Goal: Entertainment & Leisure: Browse casually

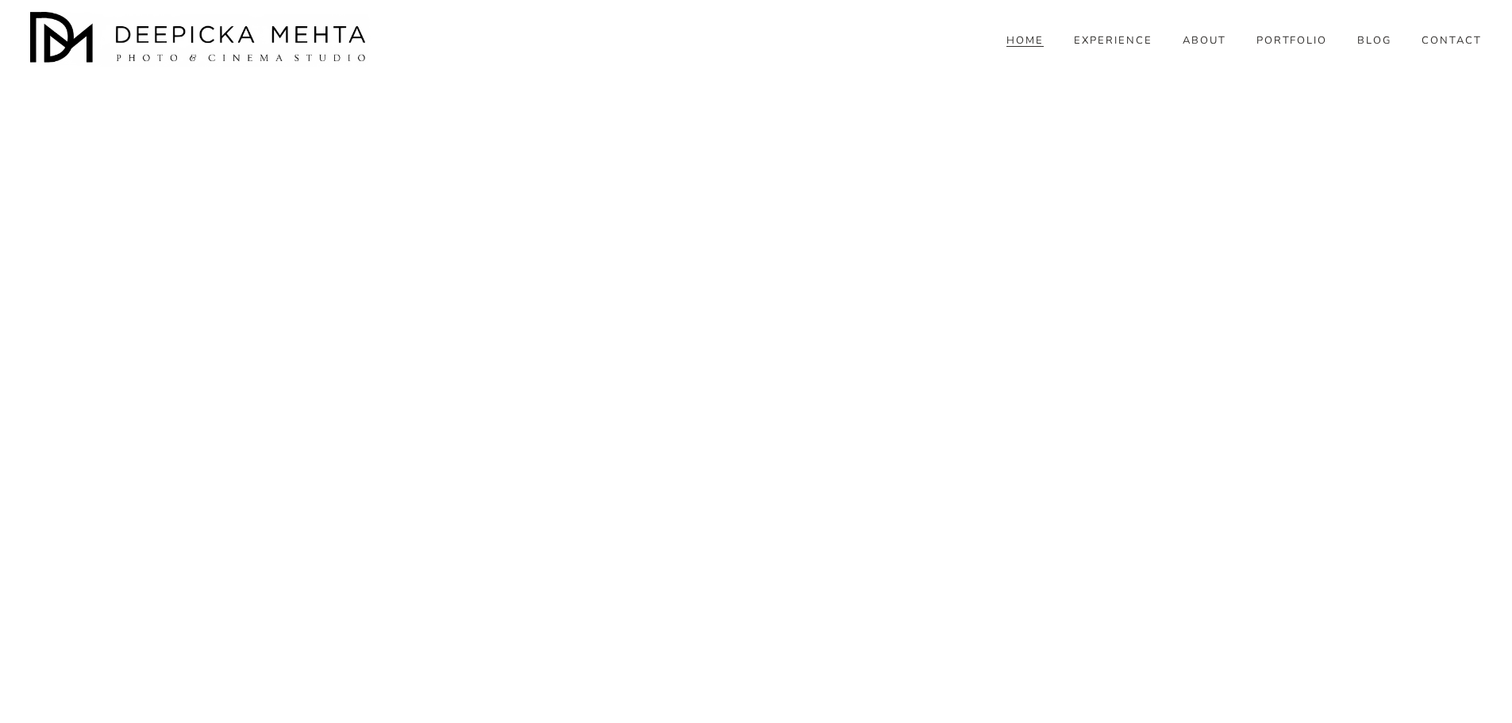
scroll to position [6491, 0]
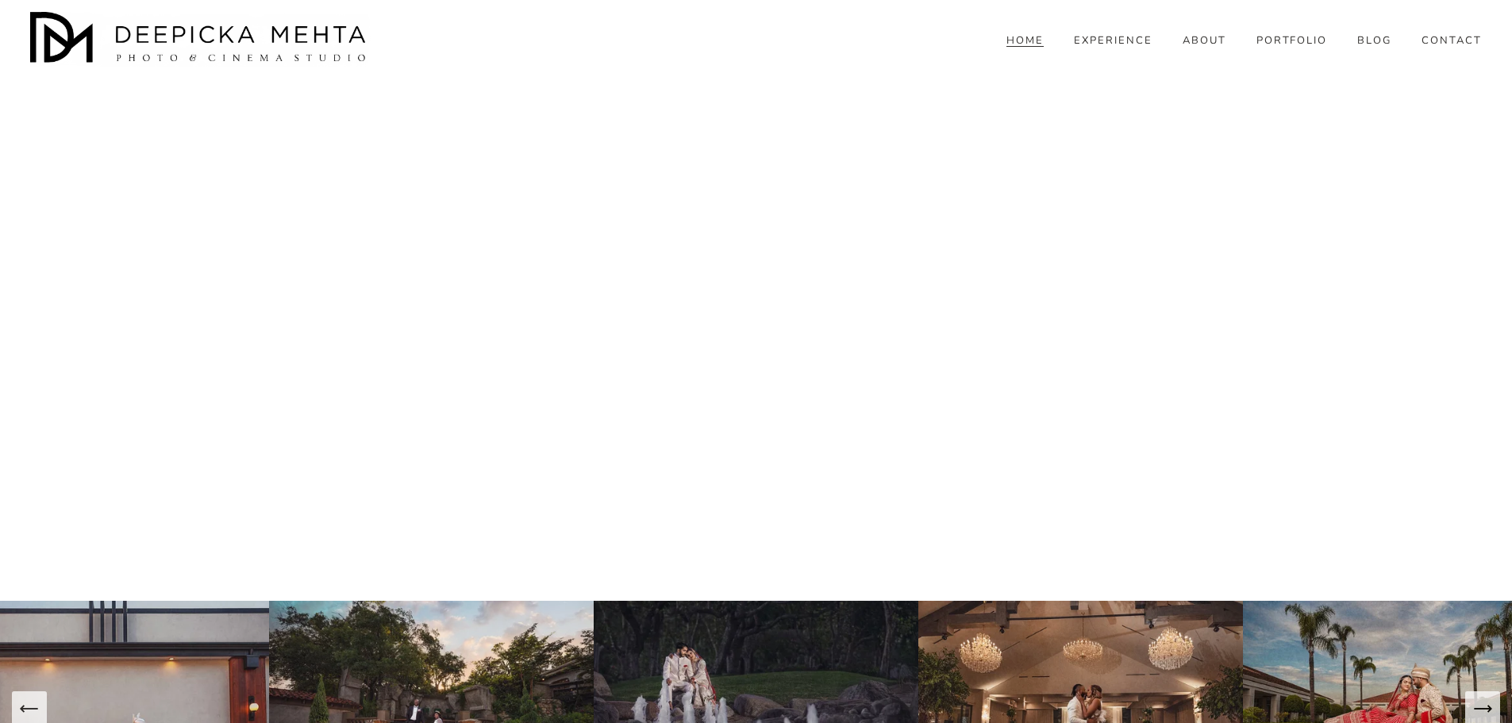
click at [796, 601] on img at bounding box center [756, 709] width 325 height 217
click at [1474, 698] on icon "Next Slide" at bounding box center [1482, 709] width 22 height 22
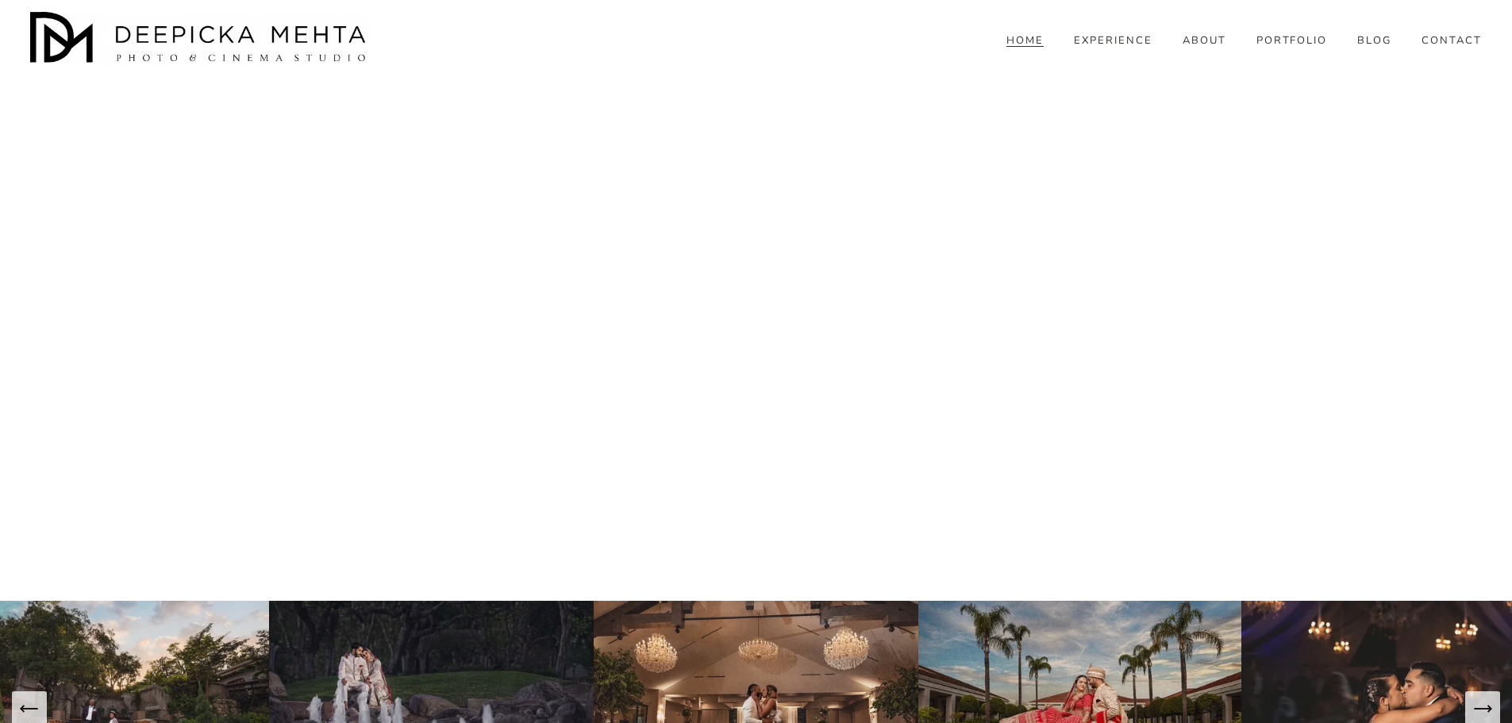
click at [1474, 698] on icon "Next Slide" at bounding box center [1482, 709] width 22 height 22
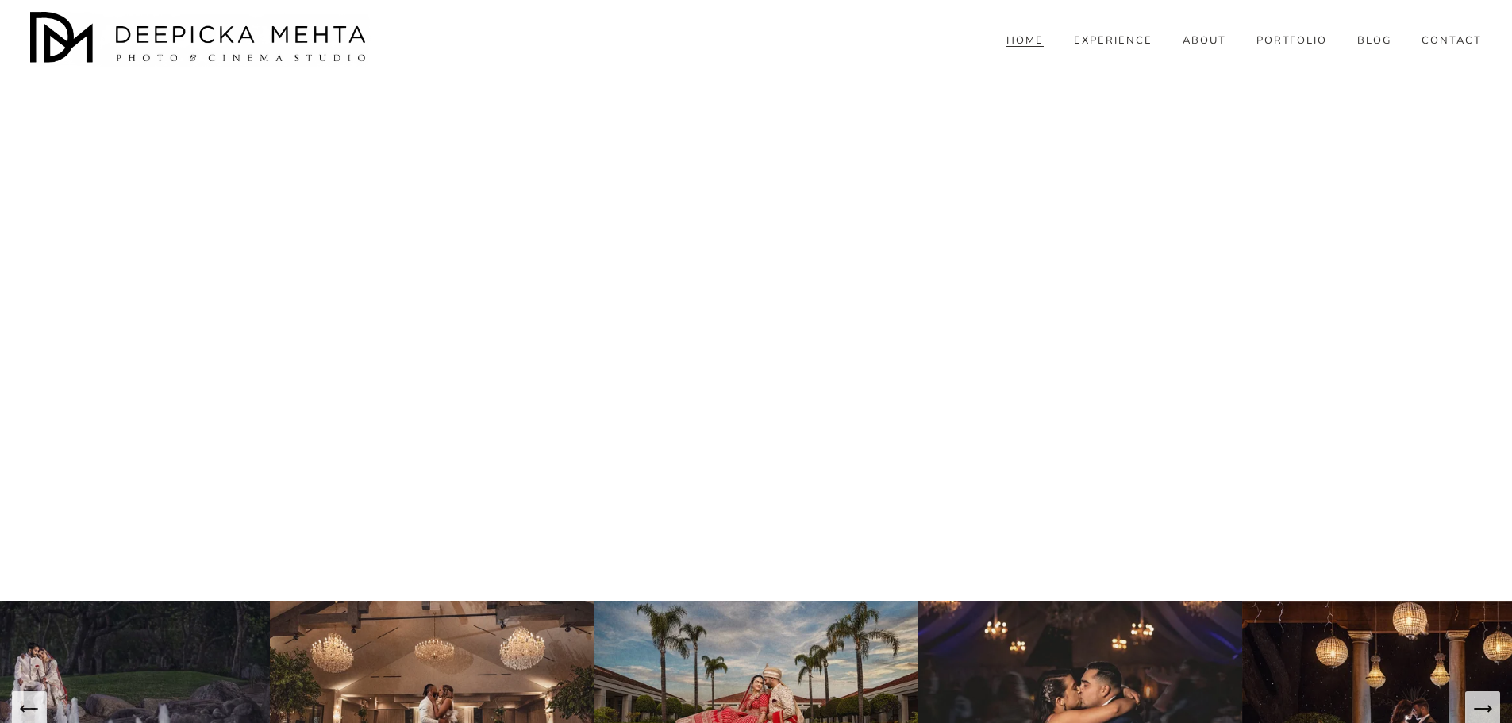
click at [1474, 698] on icon "Next Slide" at bounding box center [1482, 709] width 22 height 22
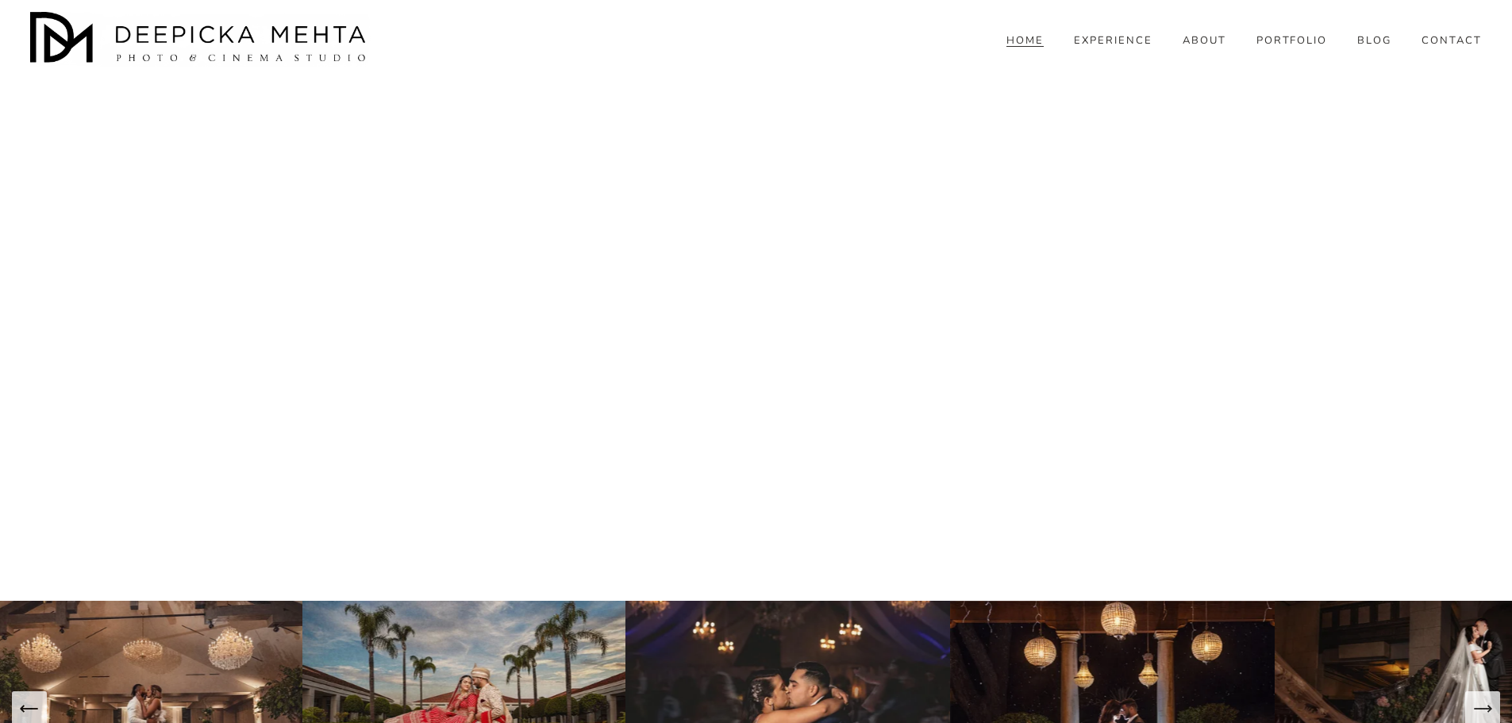
click at [1474, 698] on icon "Next Slide" at bounding box center [1482, 709] width 22 height 22
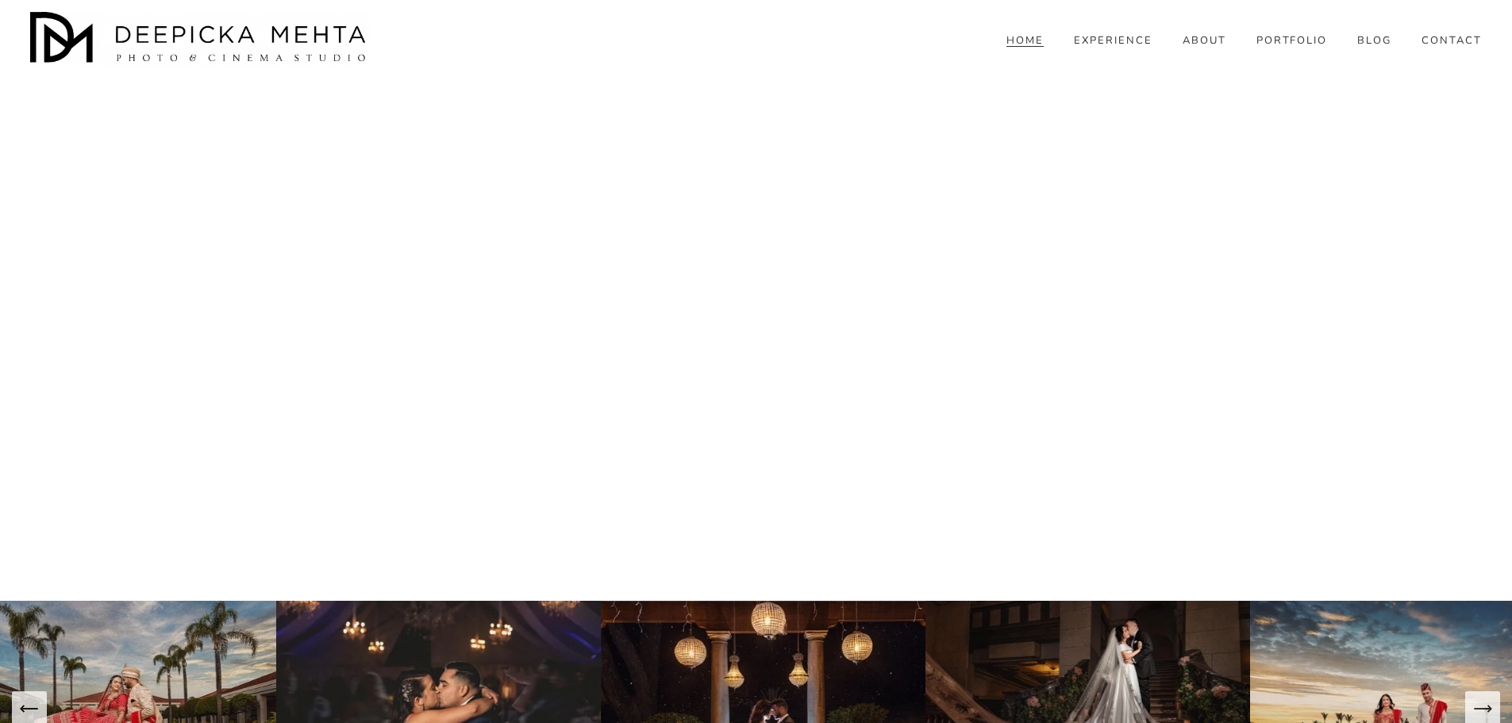
click at [1474, 698] on icon "Next Slide" at bounding box center [1482, 709] width 22 height 22
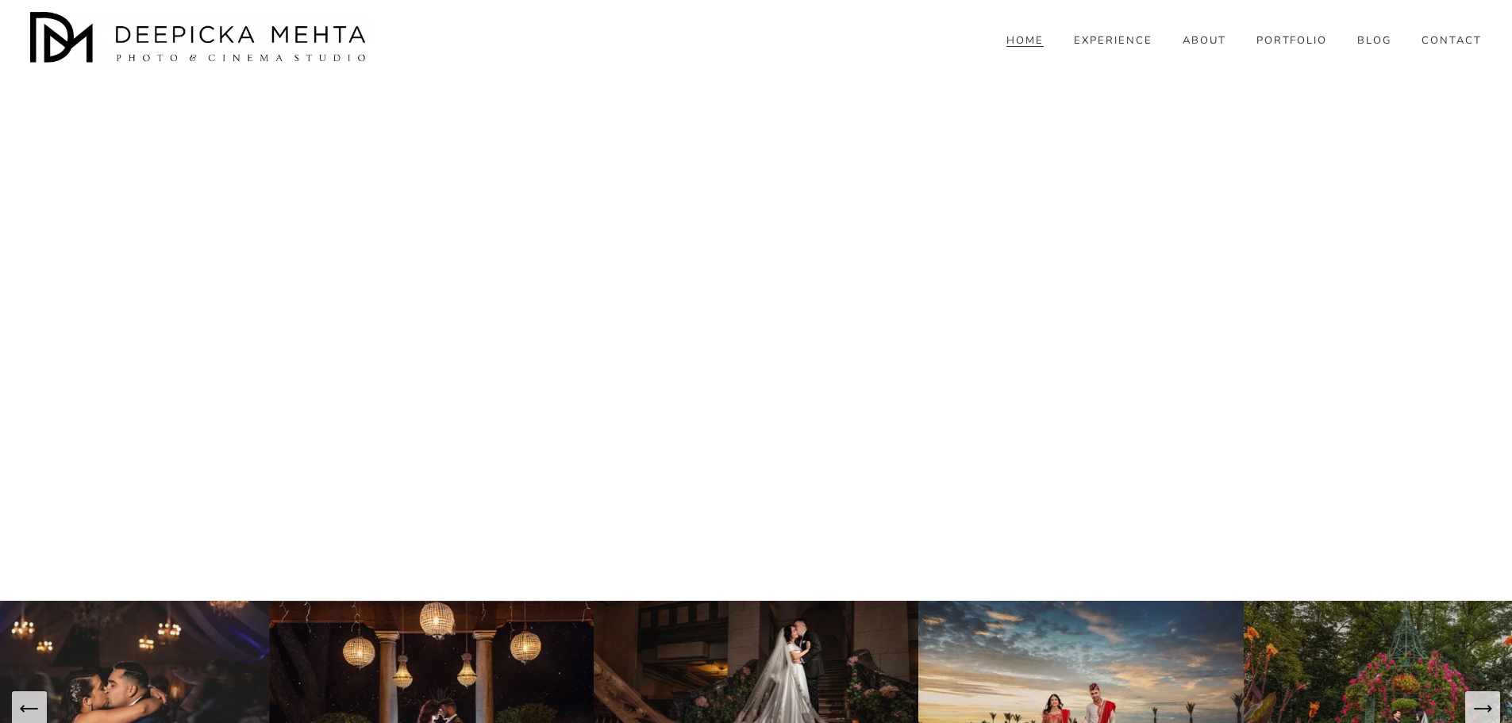
click at [1474, 698] on icon "Next Slide" at bounding box center [1482, 709] width 22 height 22
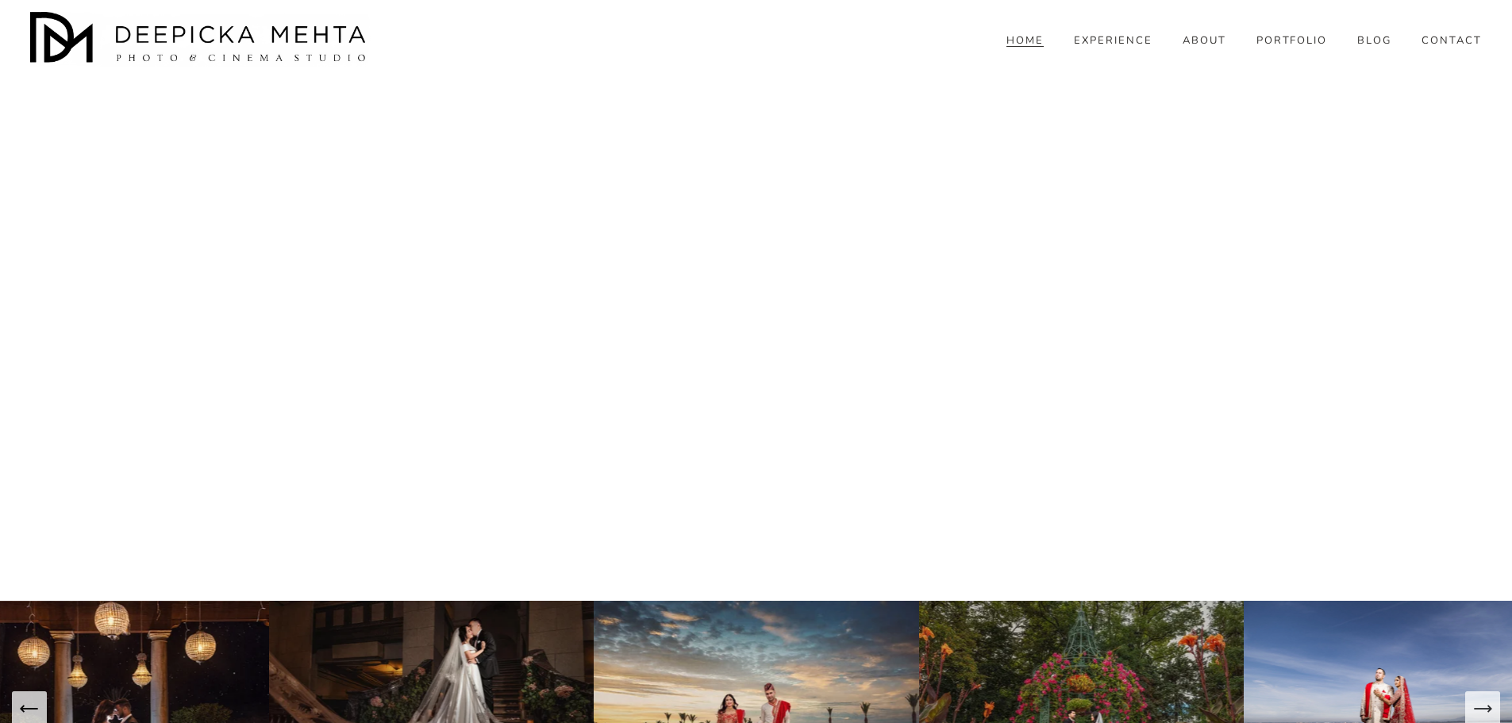
click at [1474, 698] on icon "Next Slide" at bounding box center [1482, 709] width 22 height 22
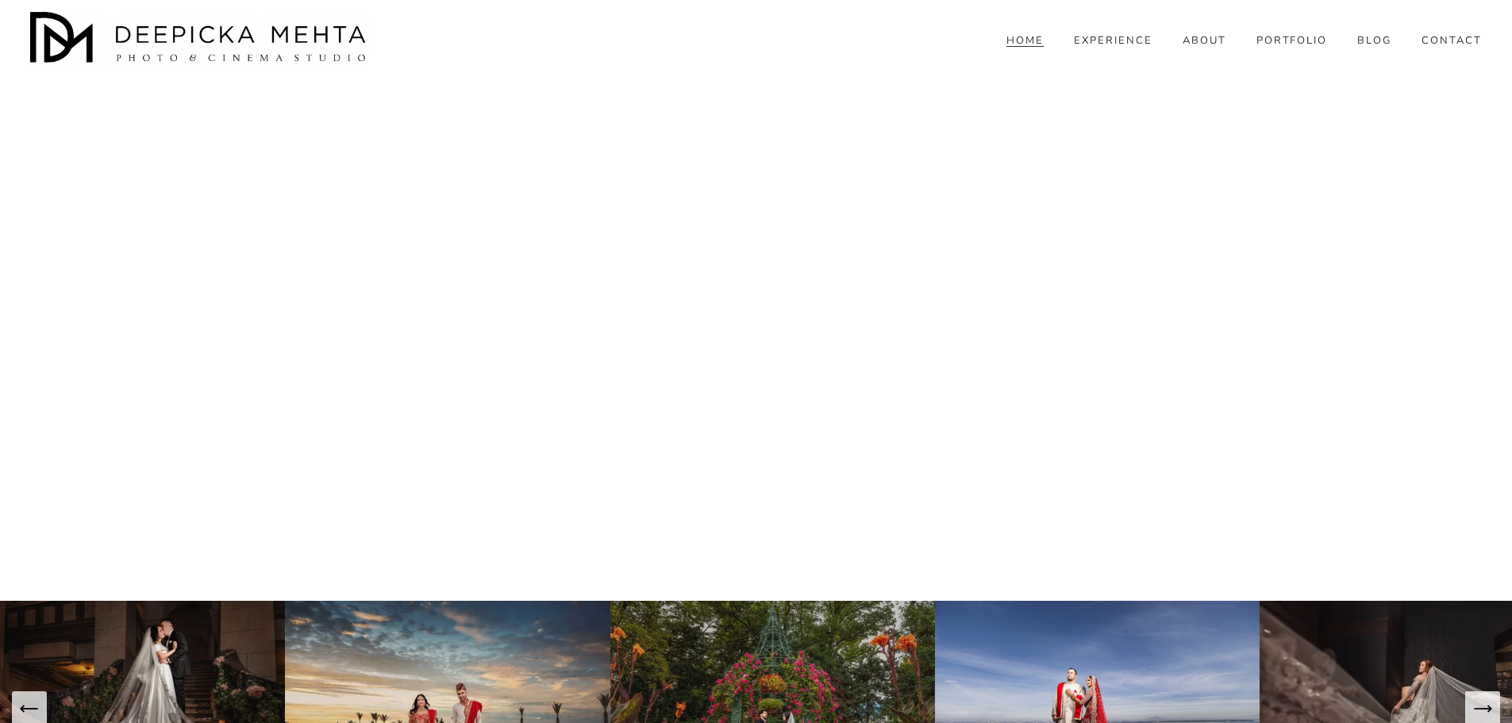
click at [1474, 698] on icon "Next Slide" at bounding box center [1482, 709] width 22 height 22
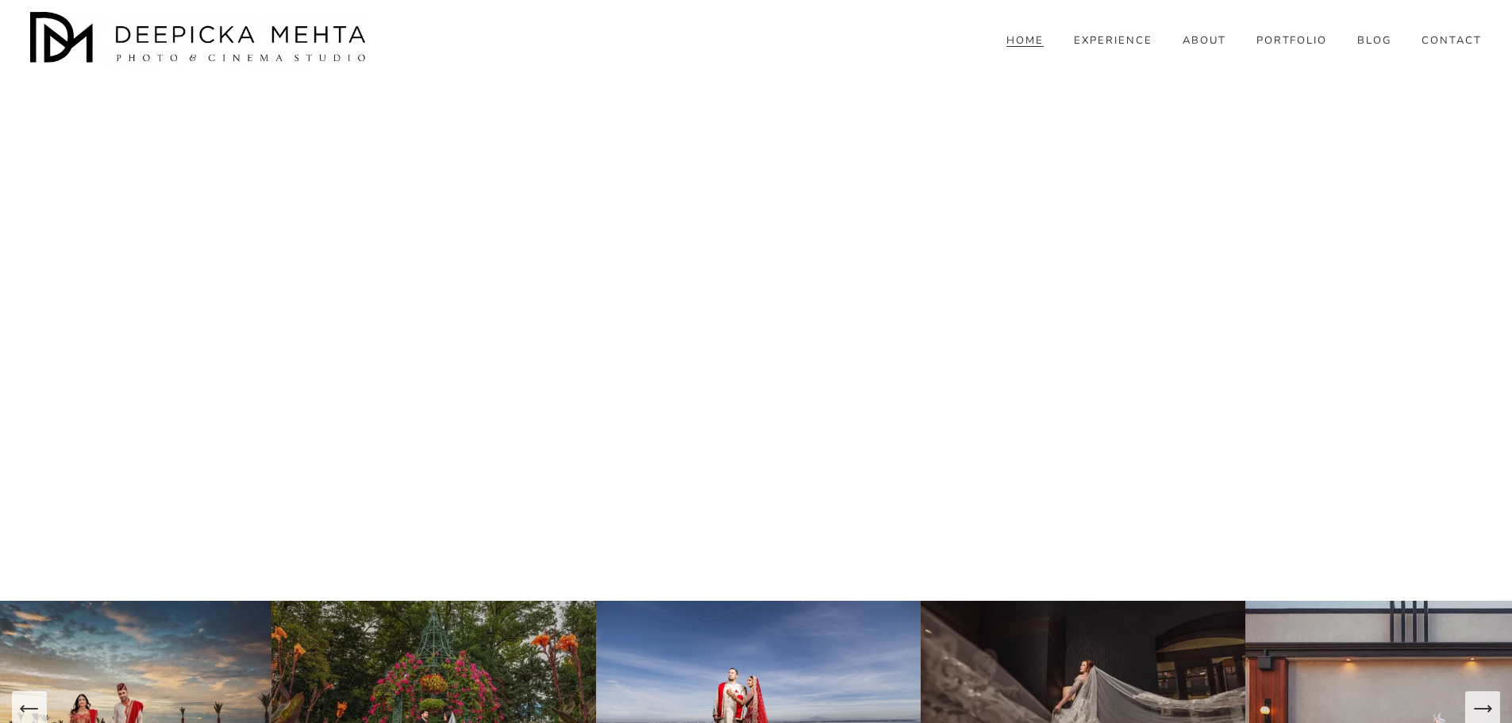
click at [1474, 698] on icon "Next Slide" at bounding box center [1482, 709] width 22 height 22
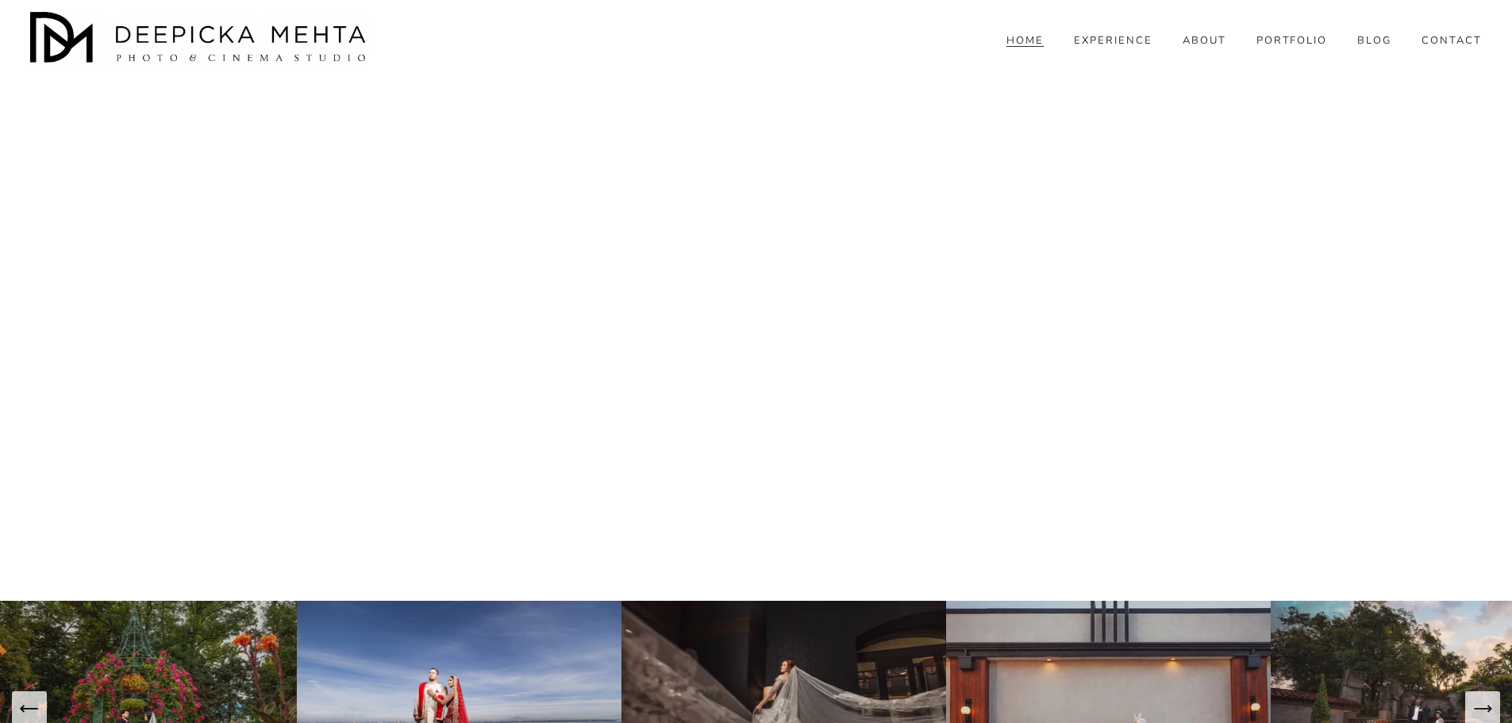
click at [1474, 698] on icon "Next Slide" at bounding box center [1482, 709] width 22 height 22
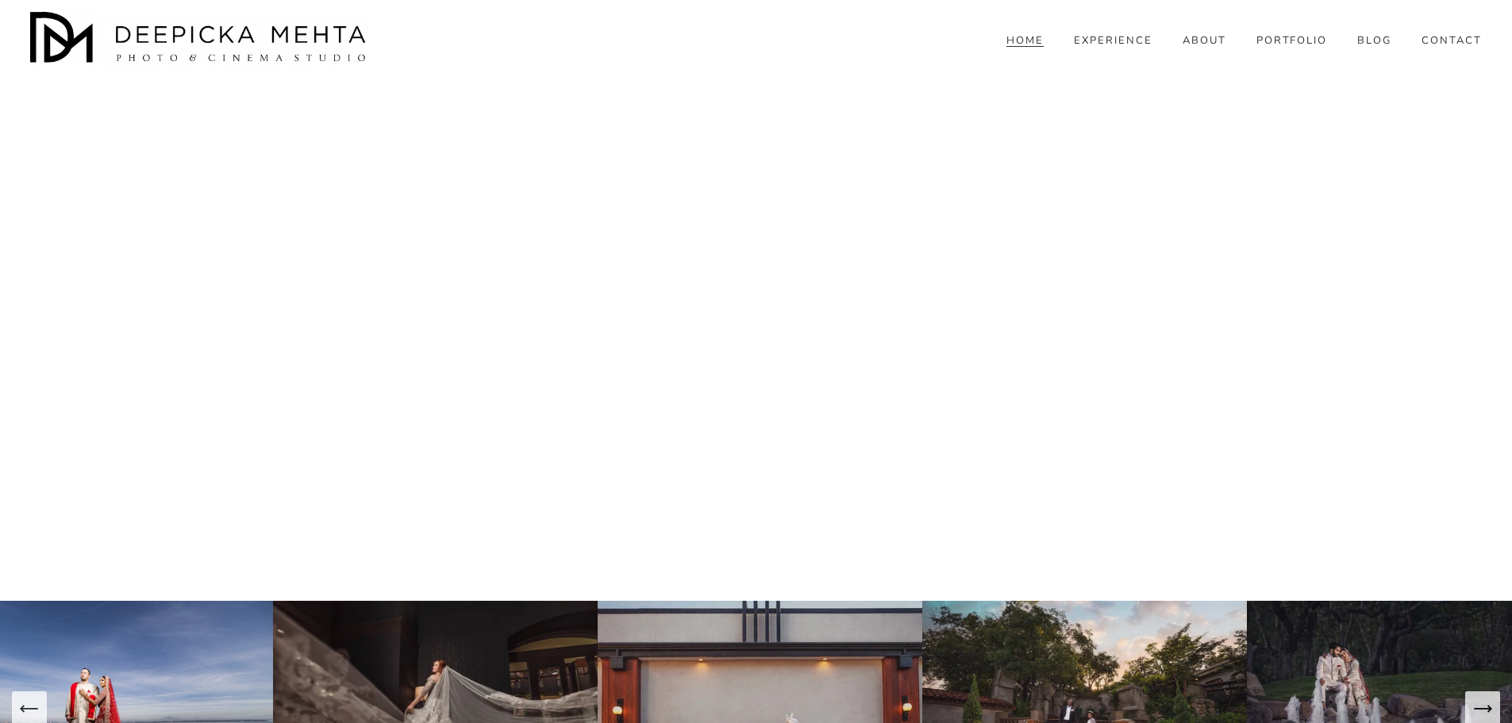
click at [1474, 698] on icon "Next Slide" at bounding box center [1482, 709] width 22 height 22
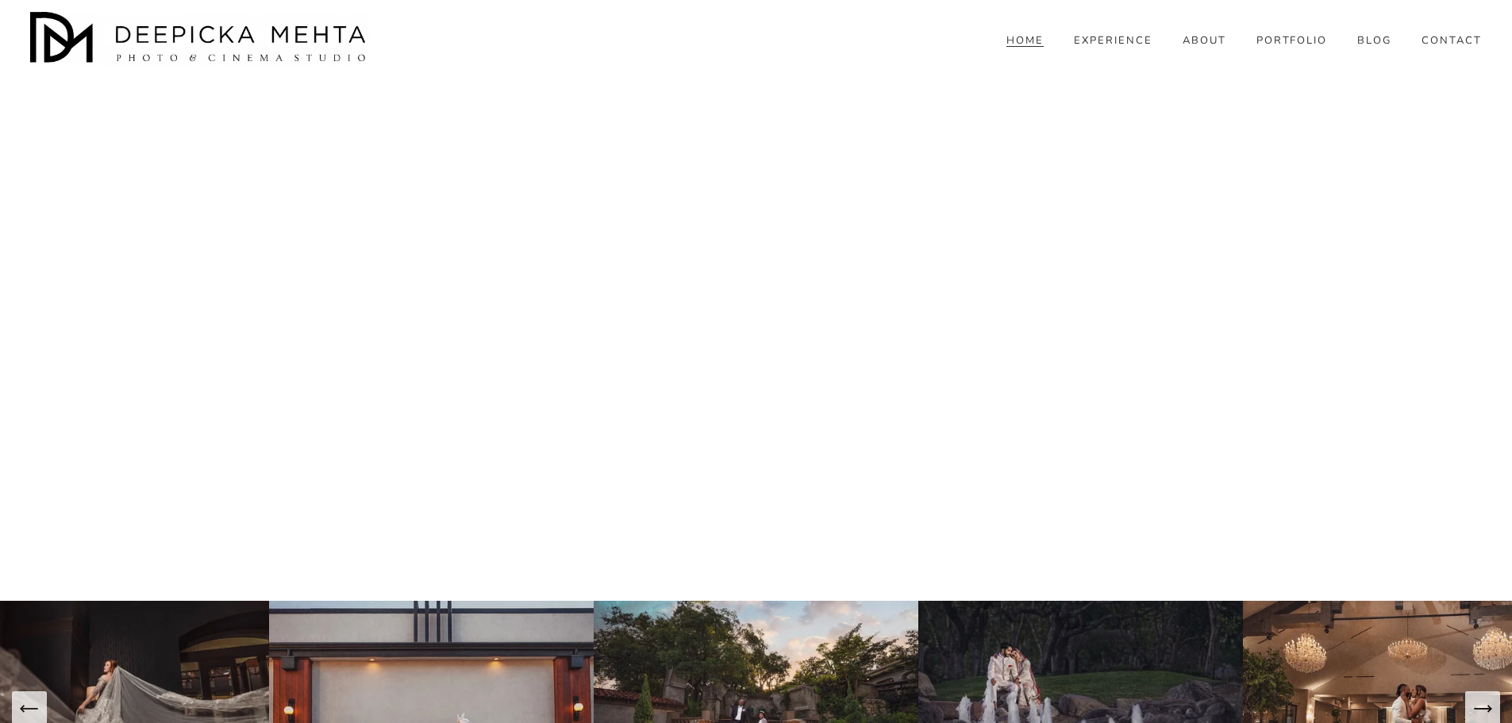
click at [1474, 698] on icon "Next Slide" at bounding box center [1482, 709] width 22 height 22
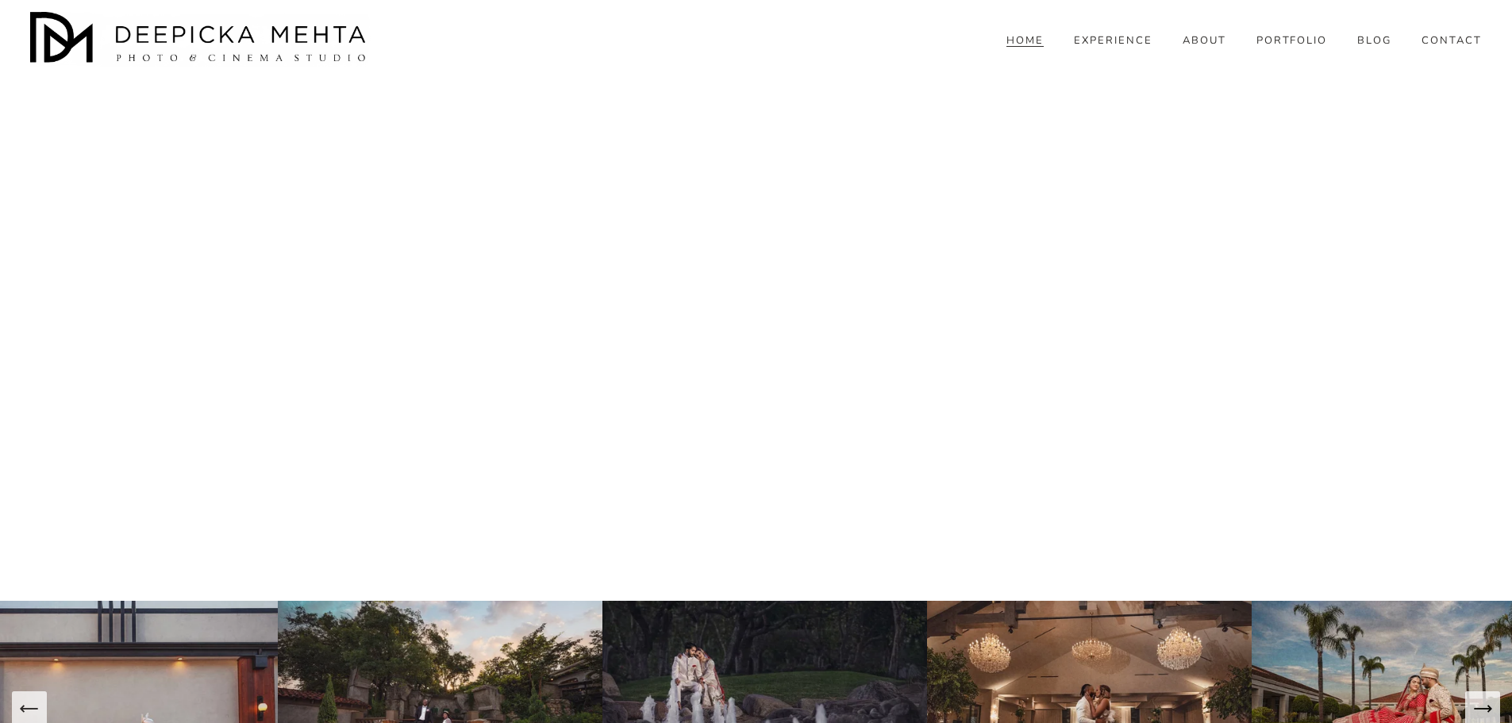
click at [1474, 698] on icon "Next Slide" at bounding box center [1482, 709] width 22 height 22
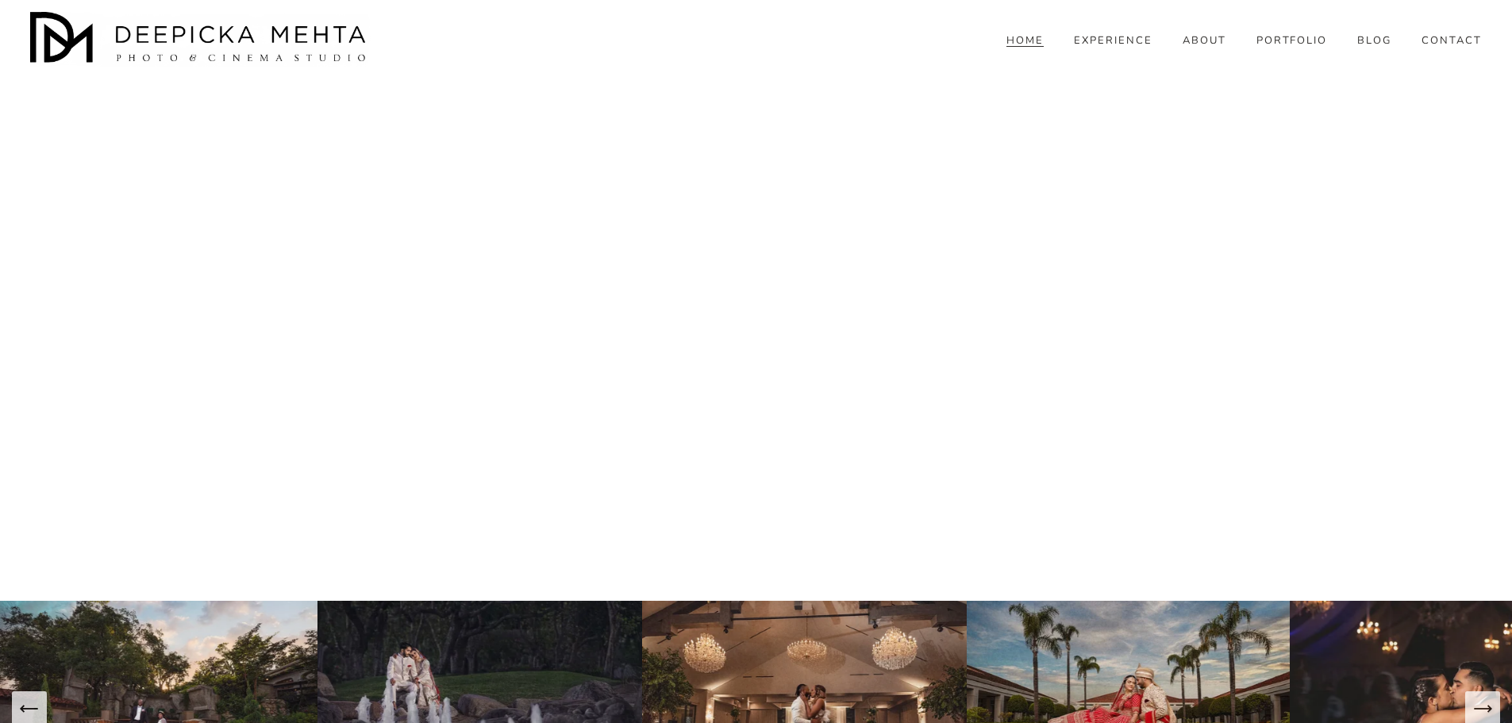
click at [1474, 698] on icon "Next Slide" at bounding box center [1482, 709] width 22 height 22
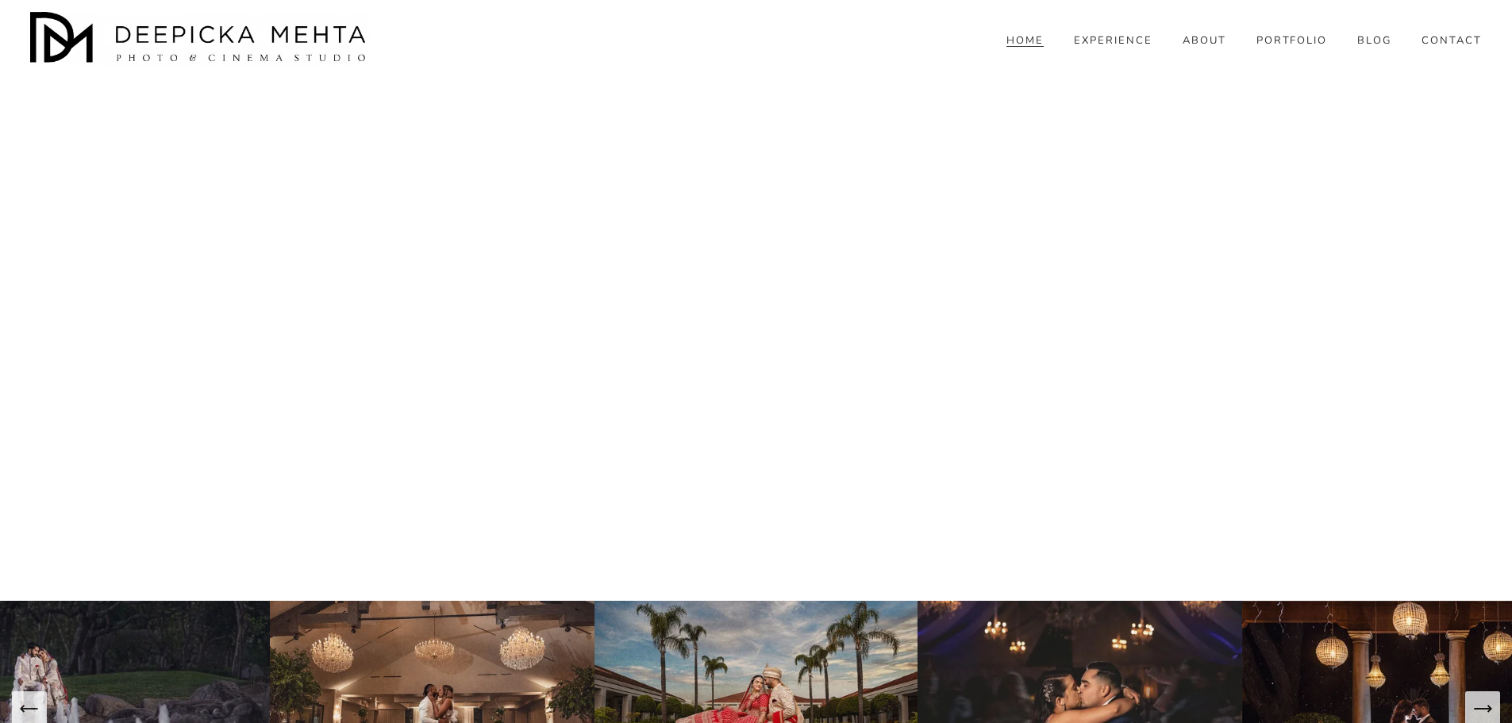
click at [1474, 698] on icon "Next Slide" at bounding box center [1482, 709] width 22 height 22
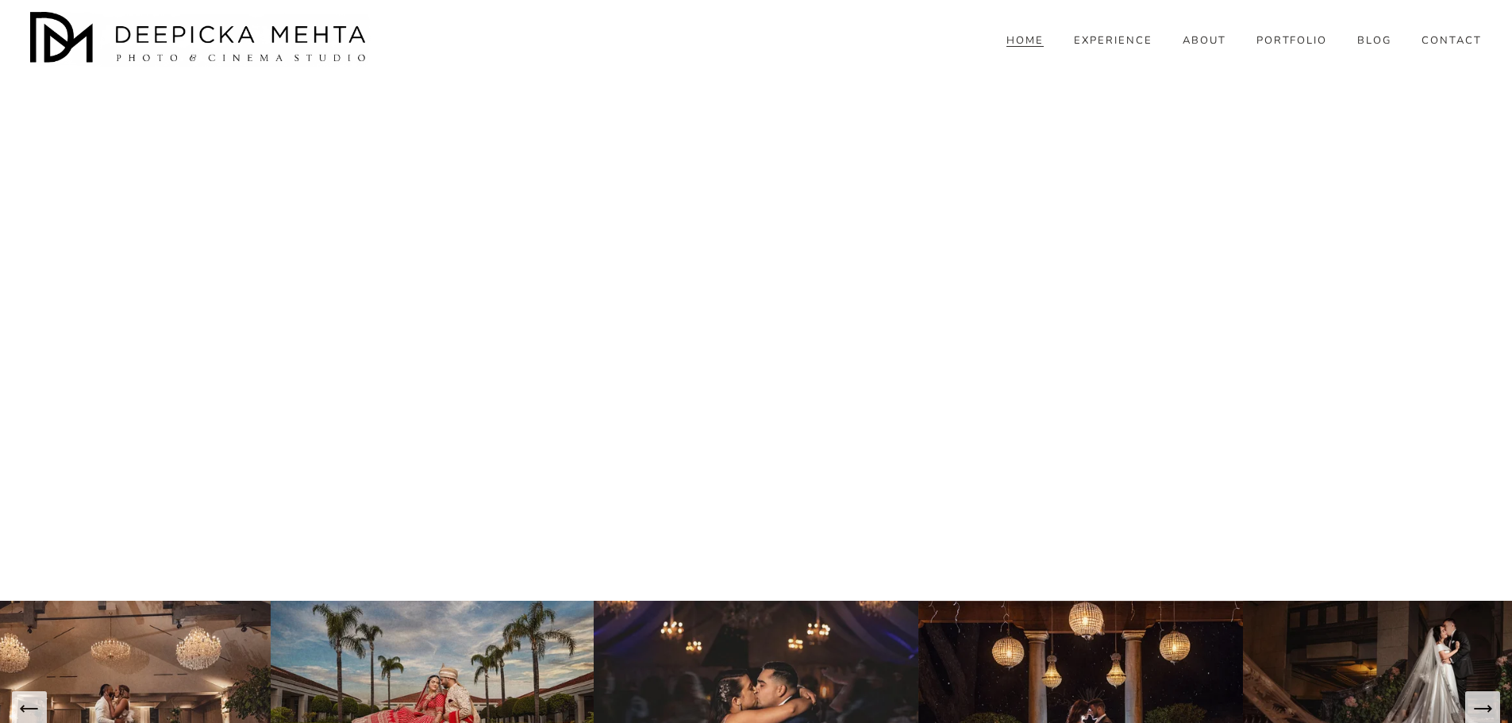
click at [1474, 698] on icon "Next Slide" at bounding box center [1482, 709] width 22 height 22
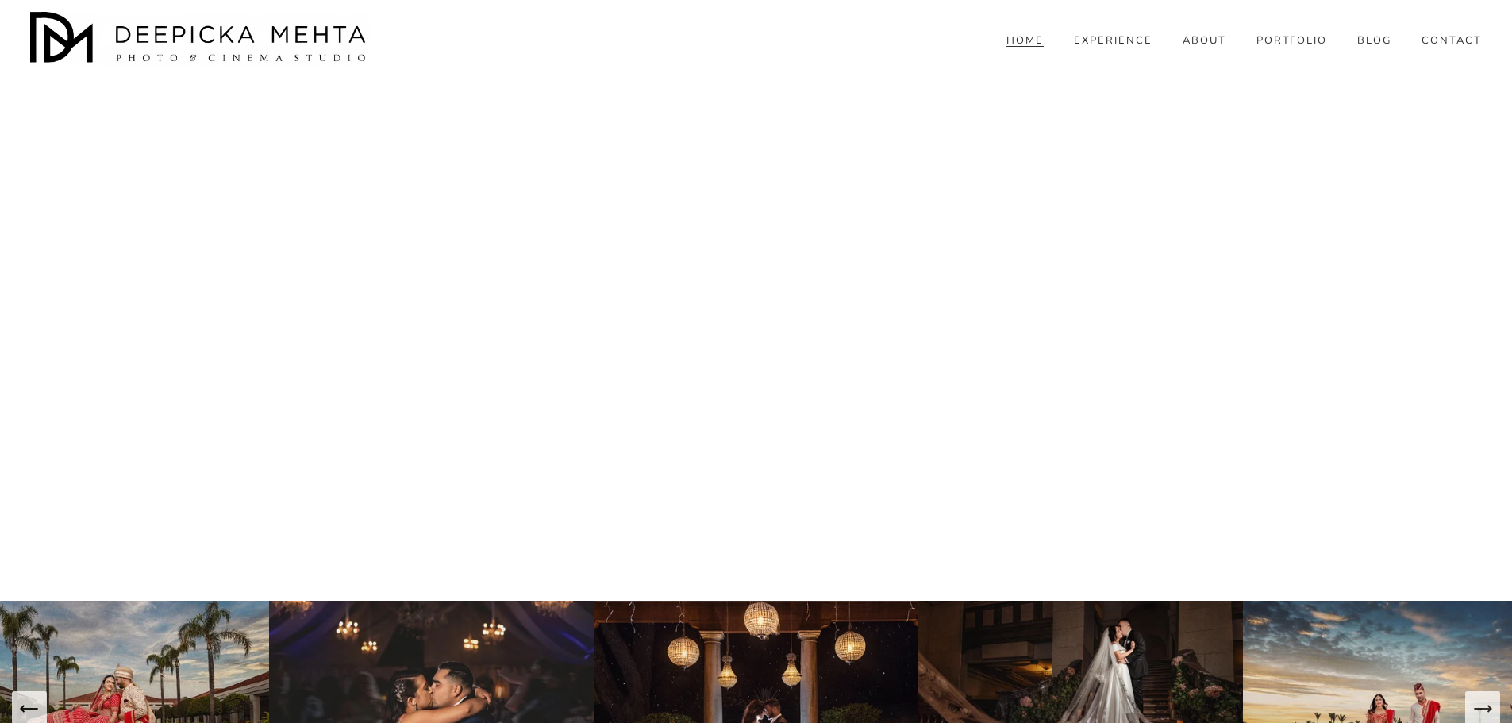
click at [1474, 698] on icon "Next Slide" at bounding box center [1482, 709] width 22 height 22
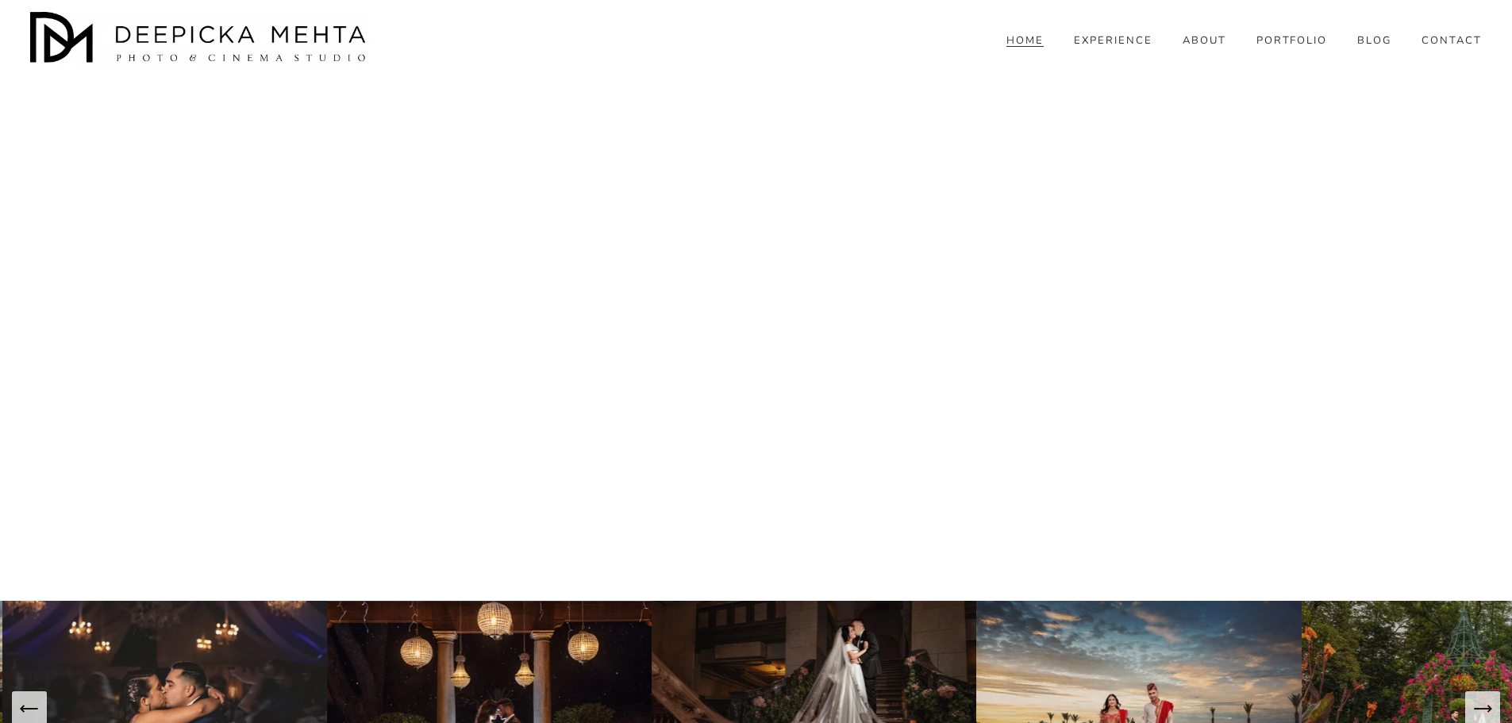
click at [1474, 698] on icon "Next Slide" at bounding box center [1482, 709] width 22 height 22
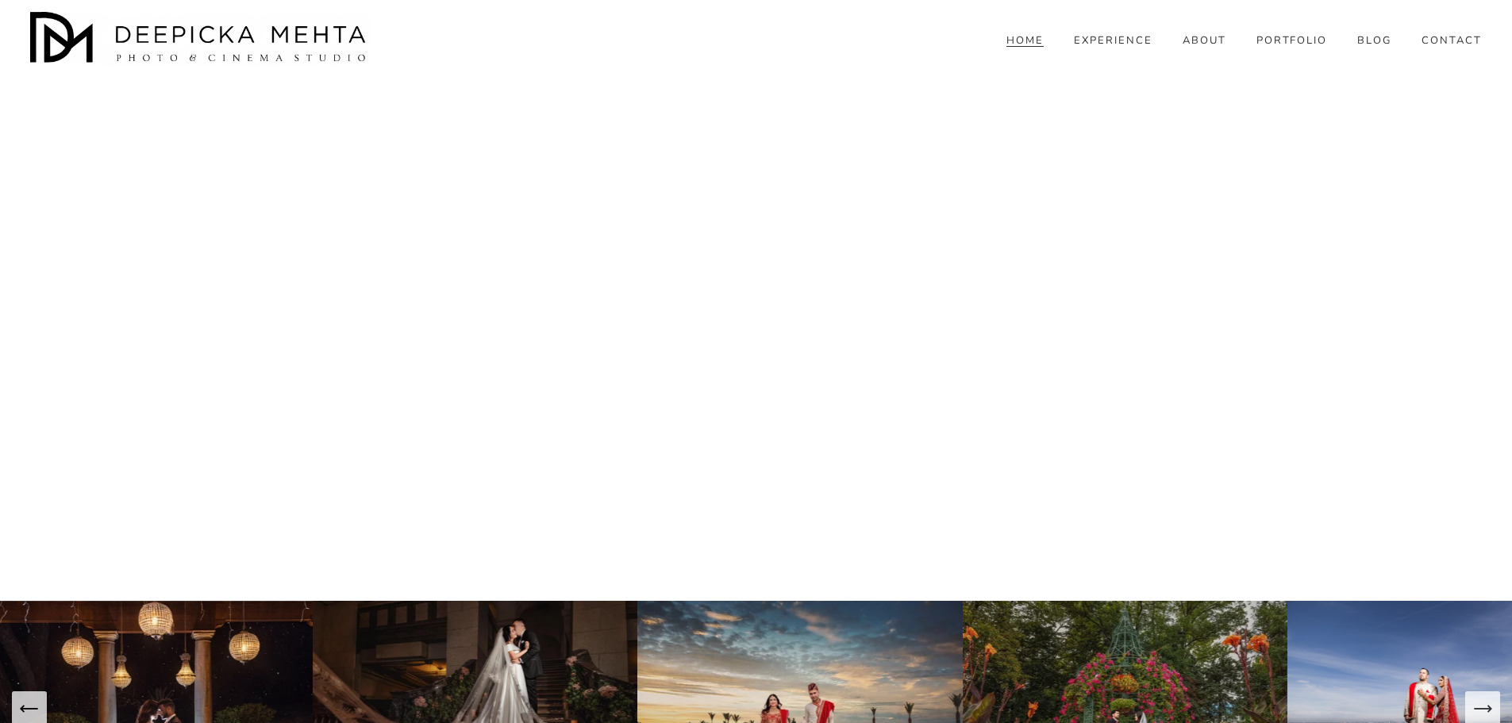
click at [1474, 698] on icon "Next Slide" at bounding box center [1482, 709] width 22 height 22
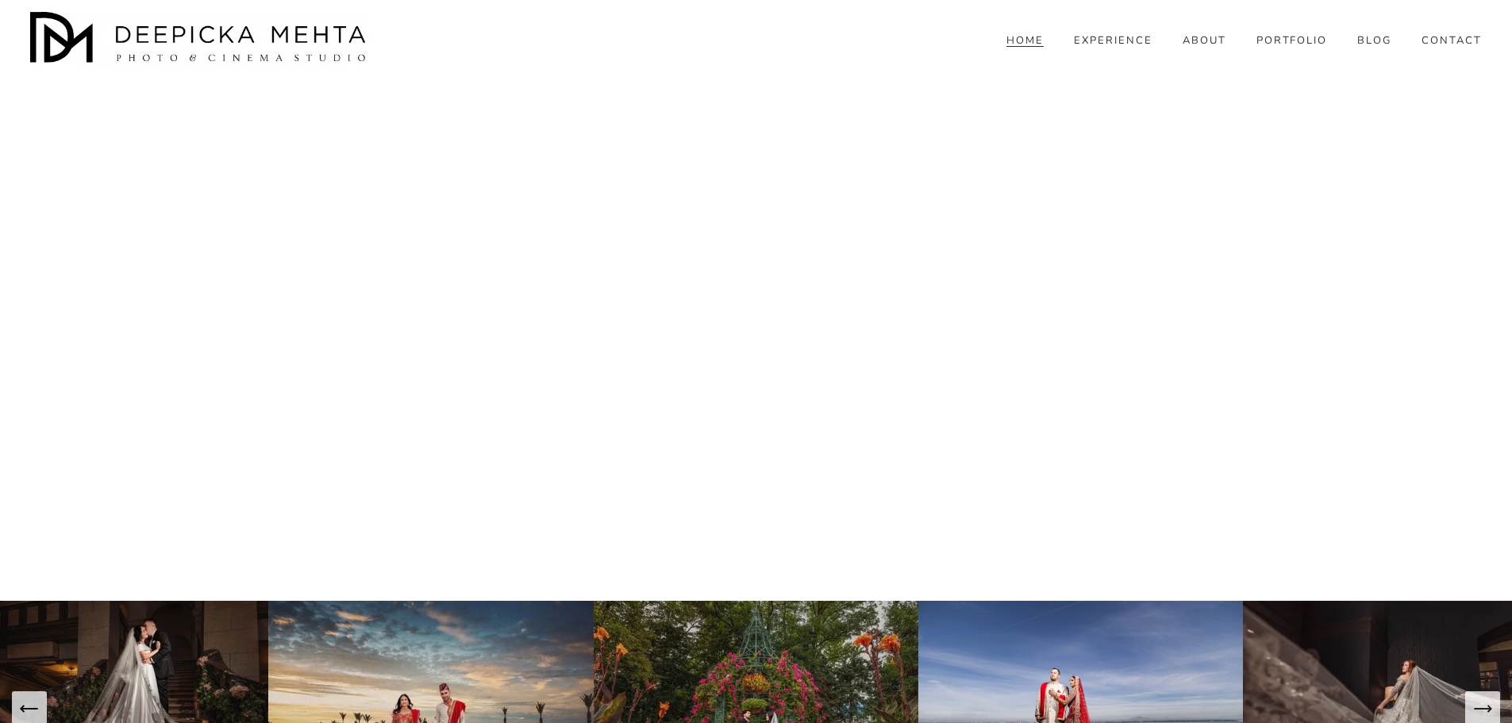
click at [1474, 698] on icon "Next Slide" at bounding box center [1482, 709] width 22 height 22
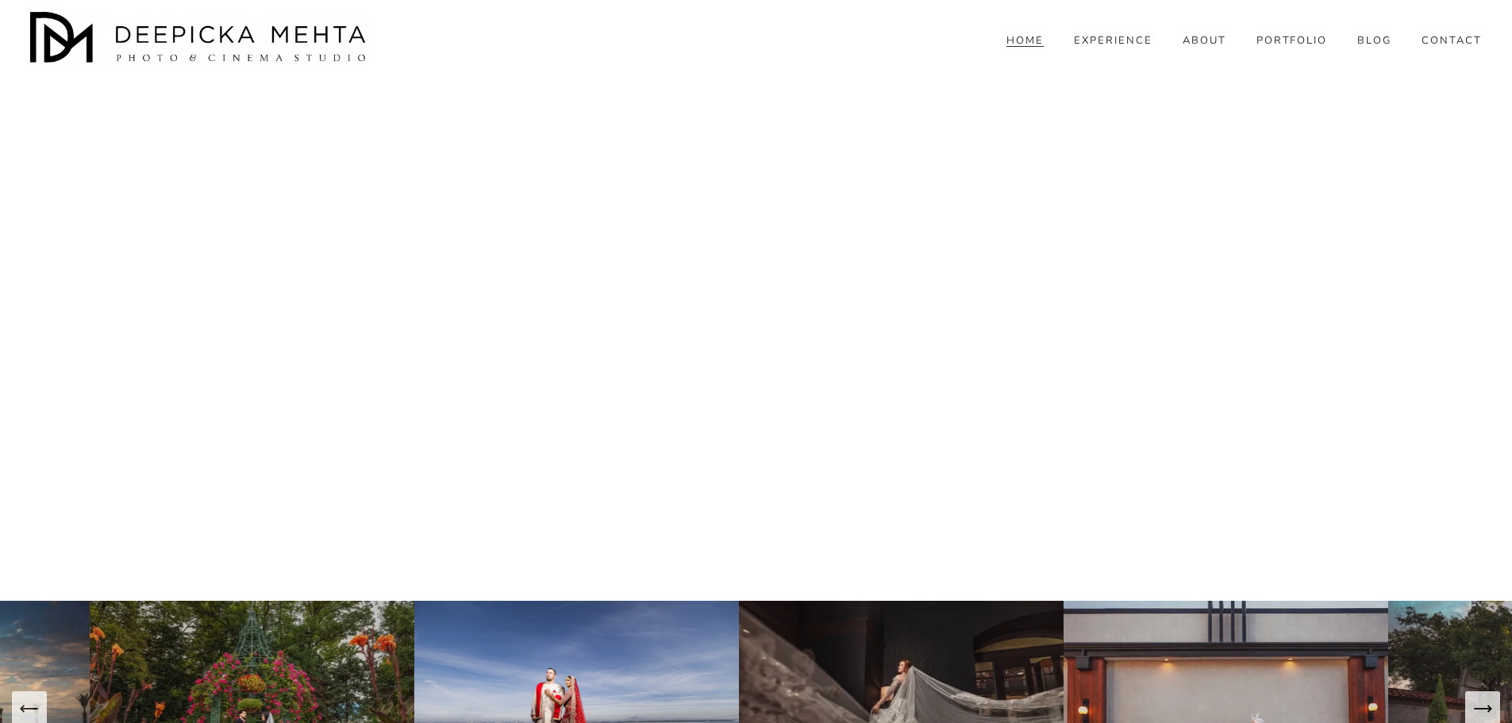
click at [1474, 698] on icon "Next Slide" at bounding box center [1482, 709] width 22 height 22
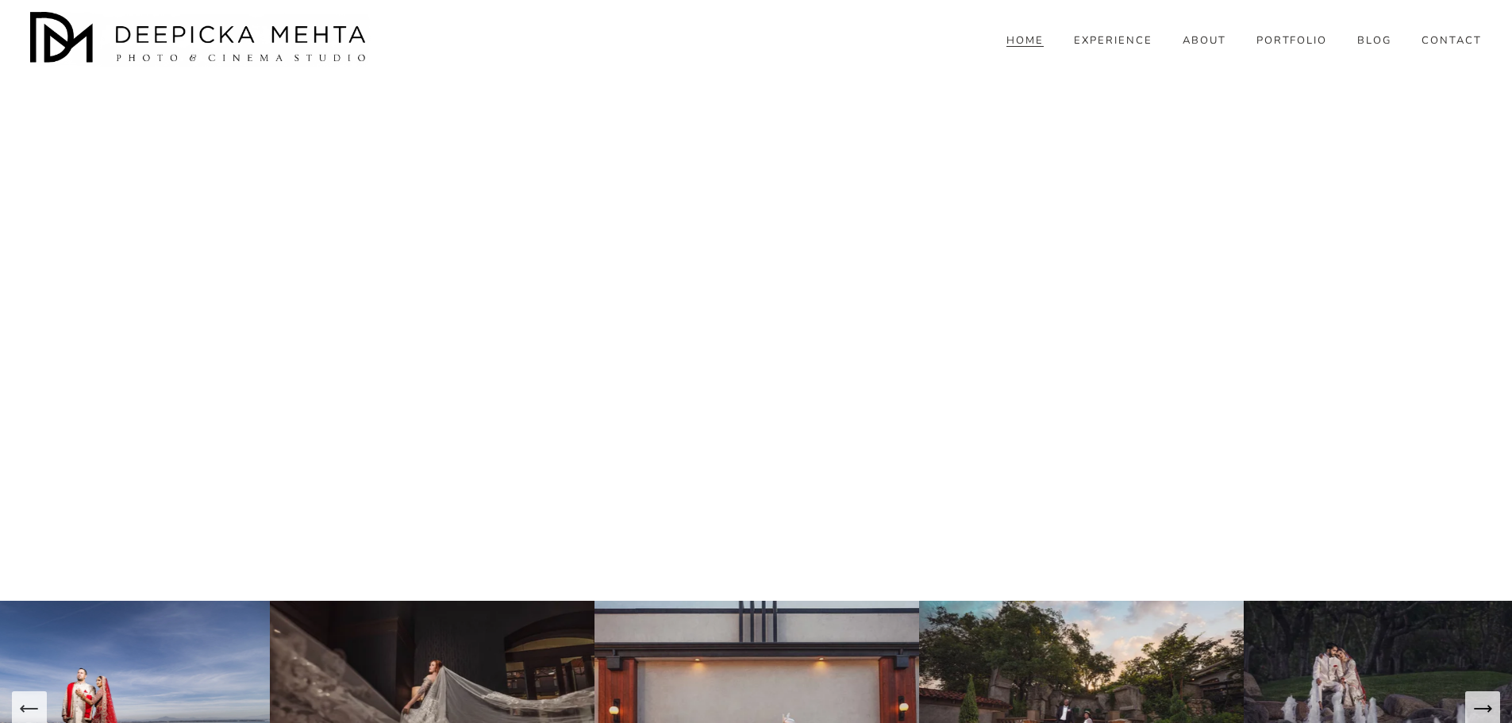
click at [1474, 698] on icon "Next Slide" at bounding box center [1482, 709] width 22 height 22
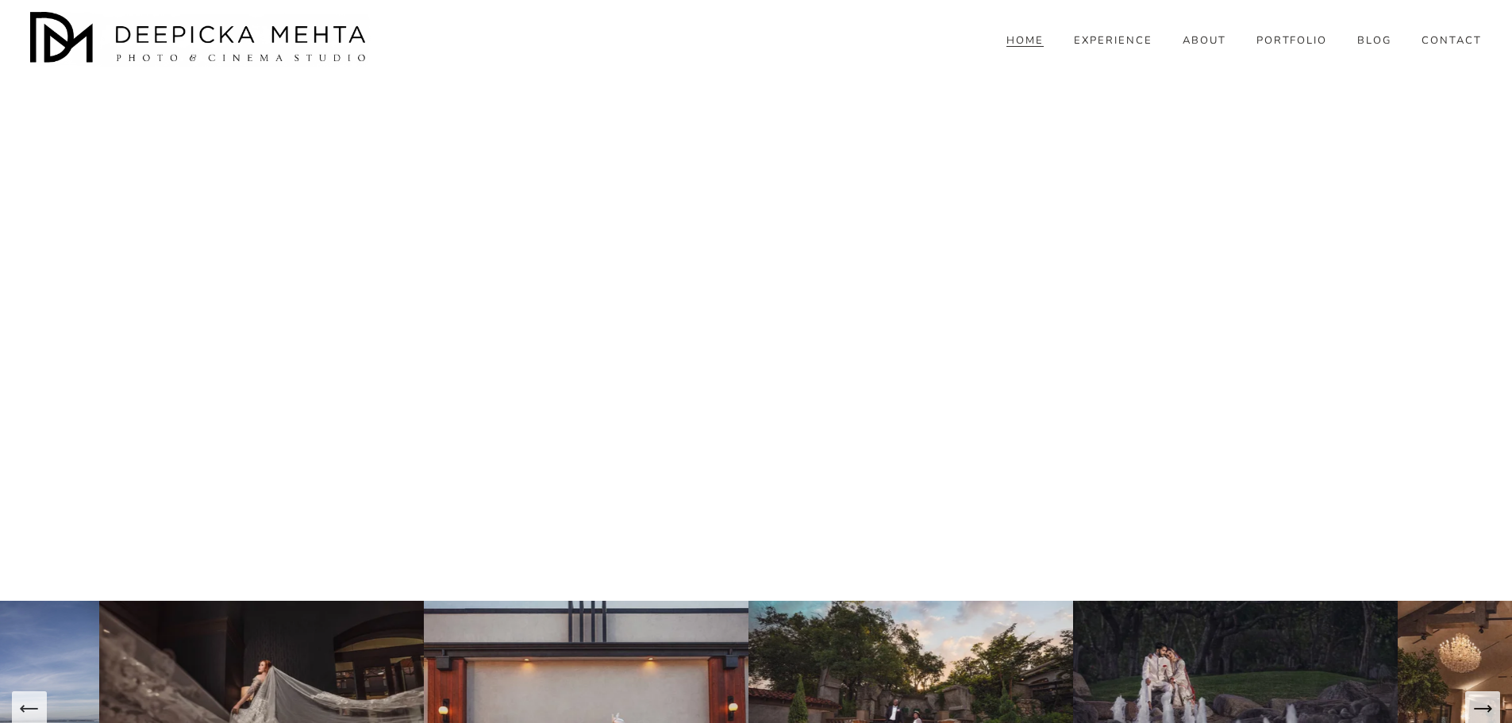
click at [1474, 698] on icon "Next Slide" at bounding box center [1482, 709] width 22 height 22
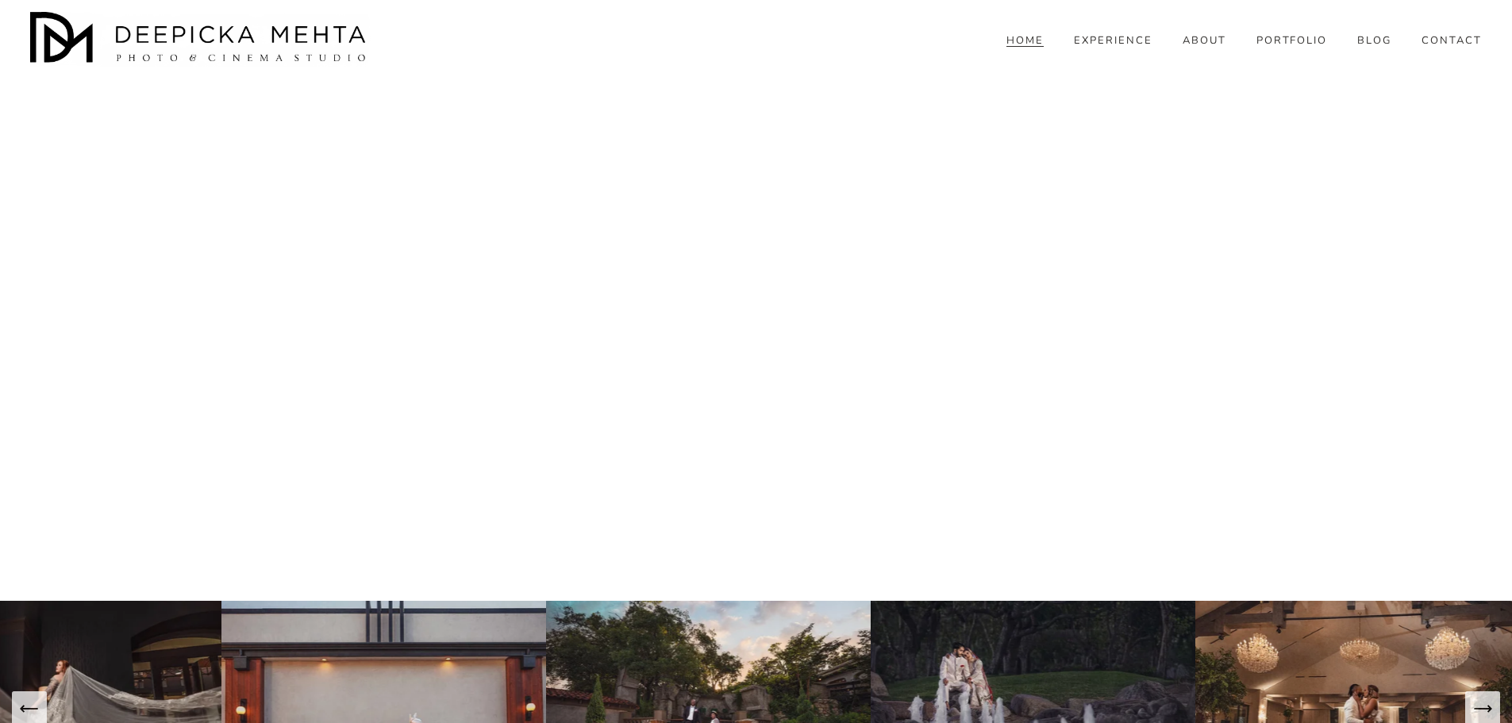
click at [1474, 698] on icon "Next Slide" at bounding box center [1482, 709] width 22 height 22
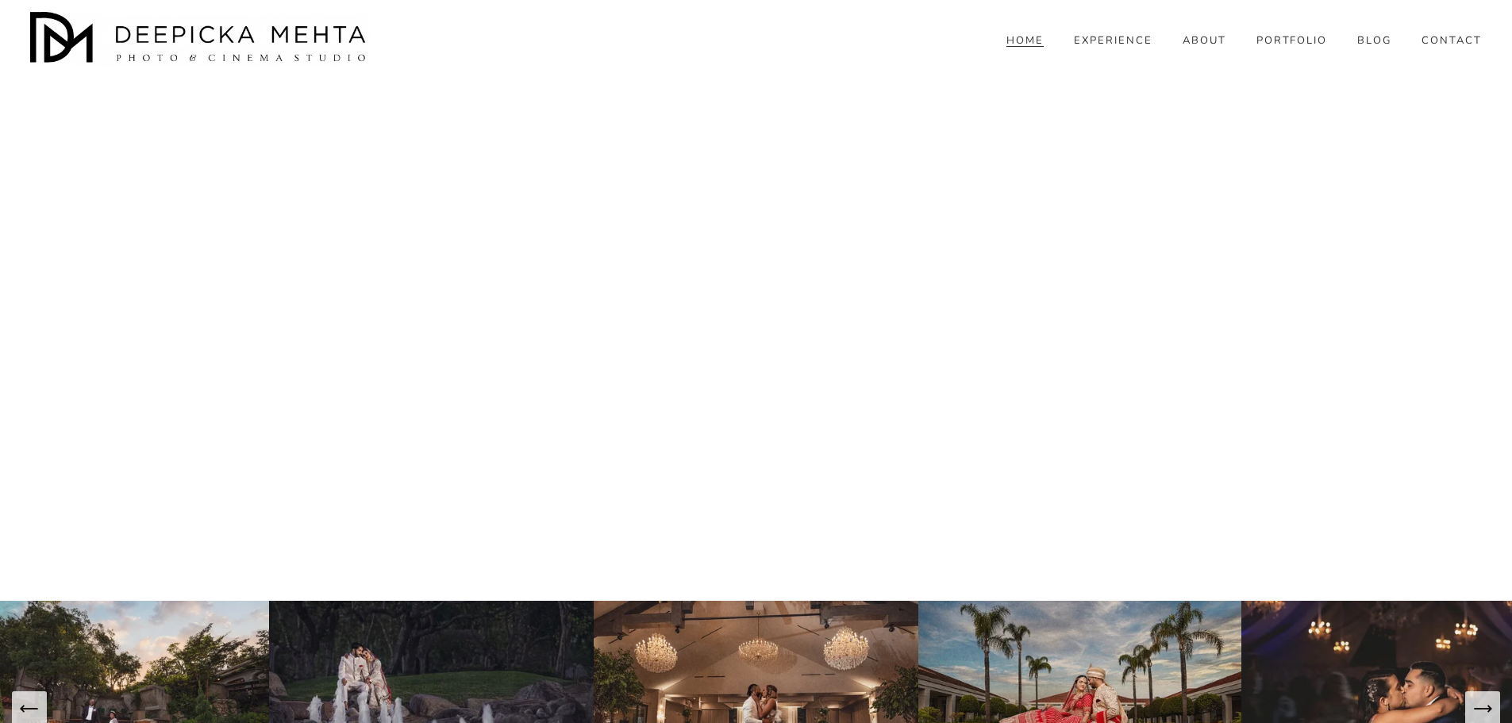
click at [1321, 48] on link "PORTFOLIO" at bounding box center [1291, 40] width 71 height 14
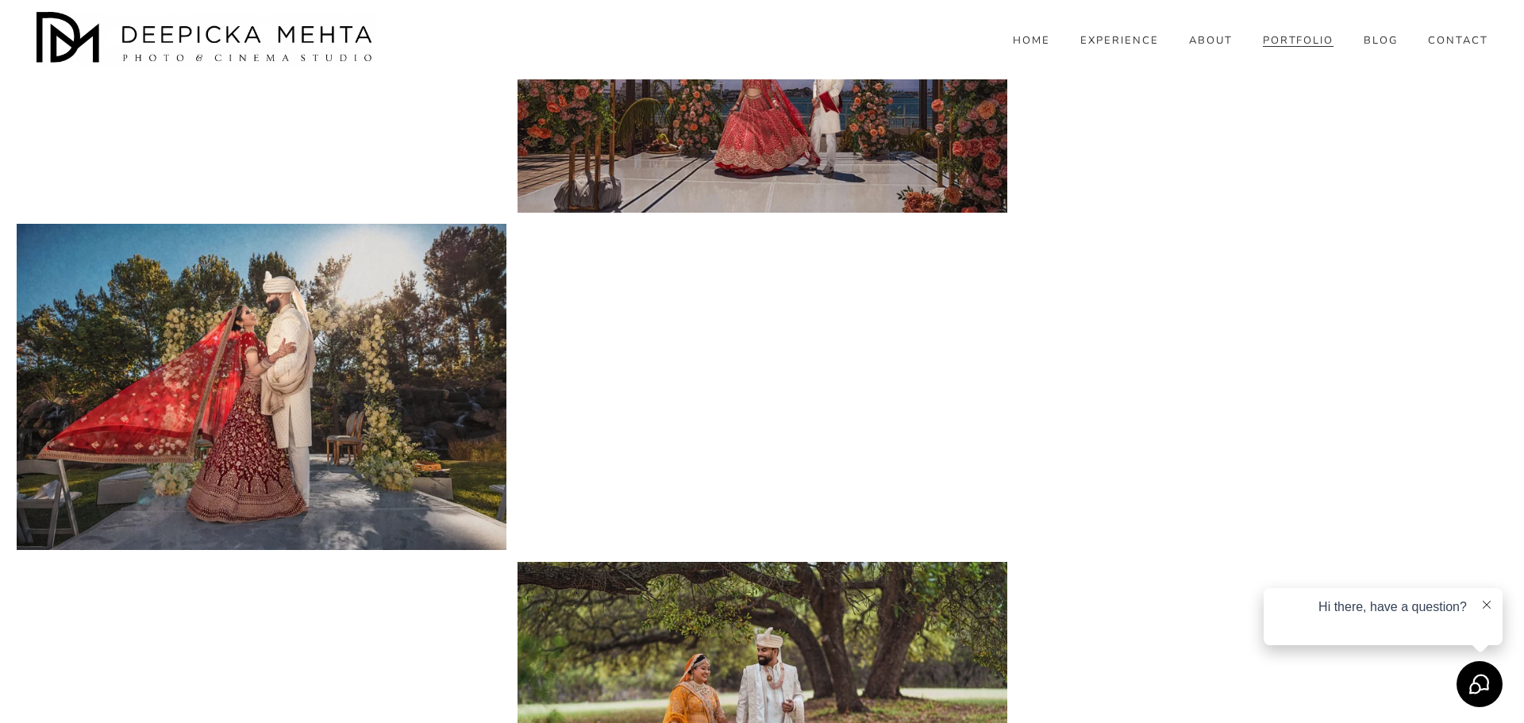
scroll to position [1746, 0]
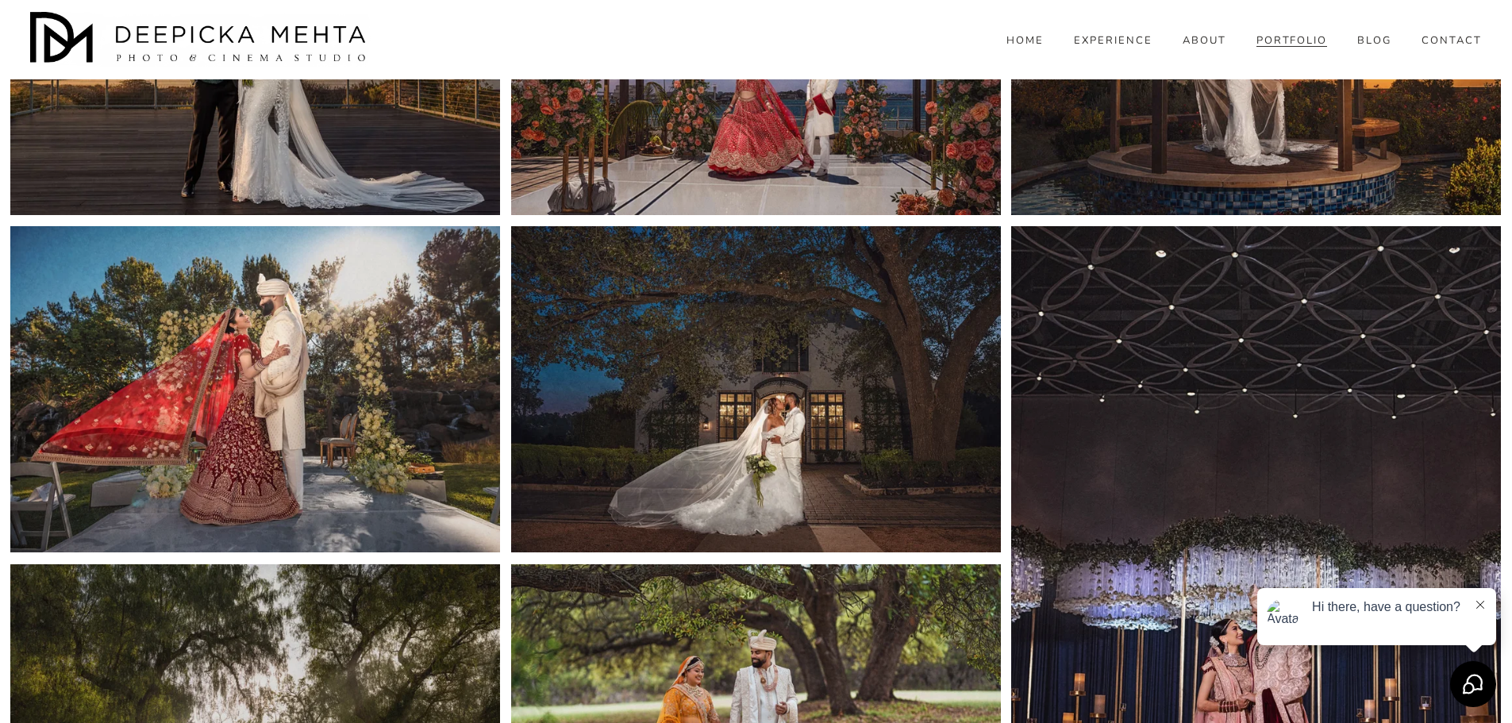
click at [191, 280] on img at bounding box center [255, 389] width 490 height 326
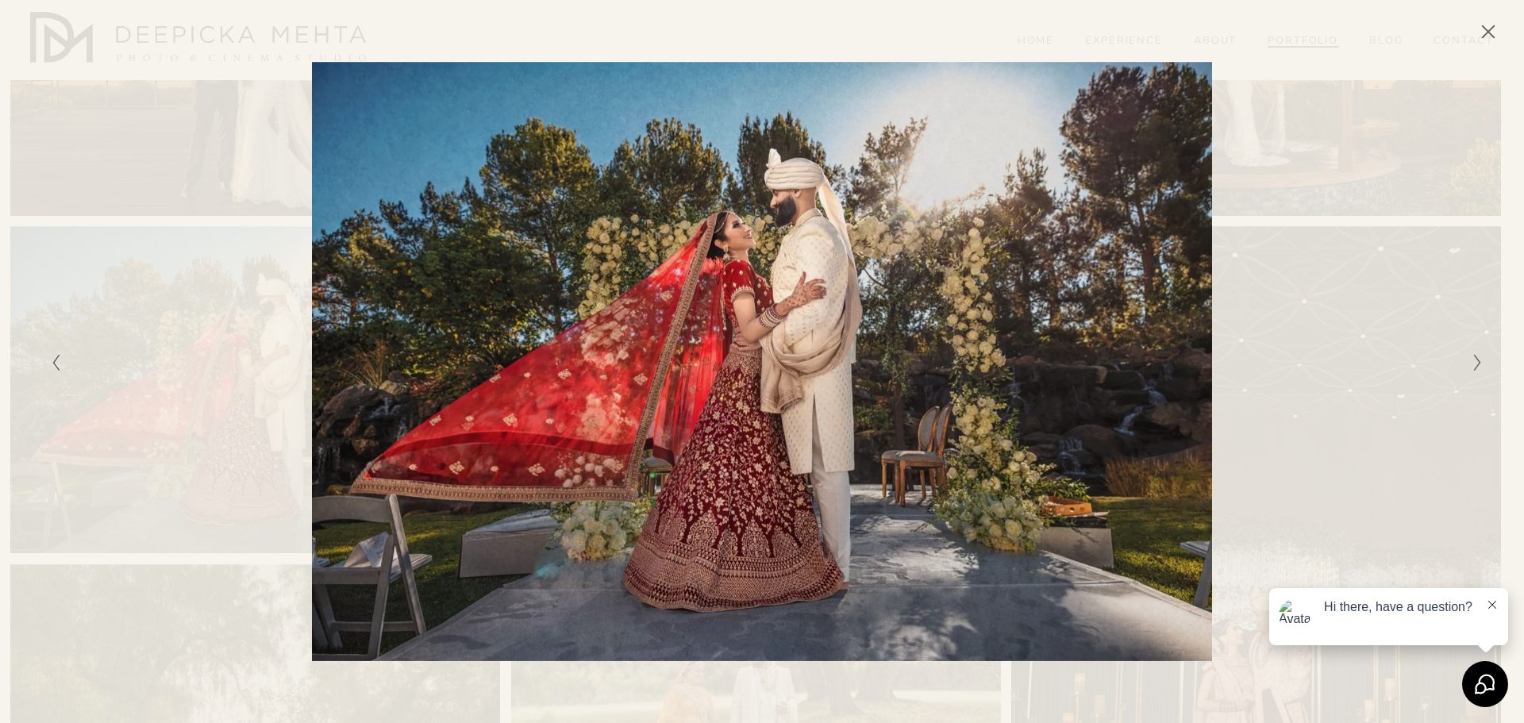
click at [960, 315] on div "Gallery" at bounding box center [1120, 362] width 716 height 600
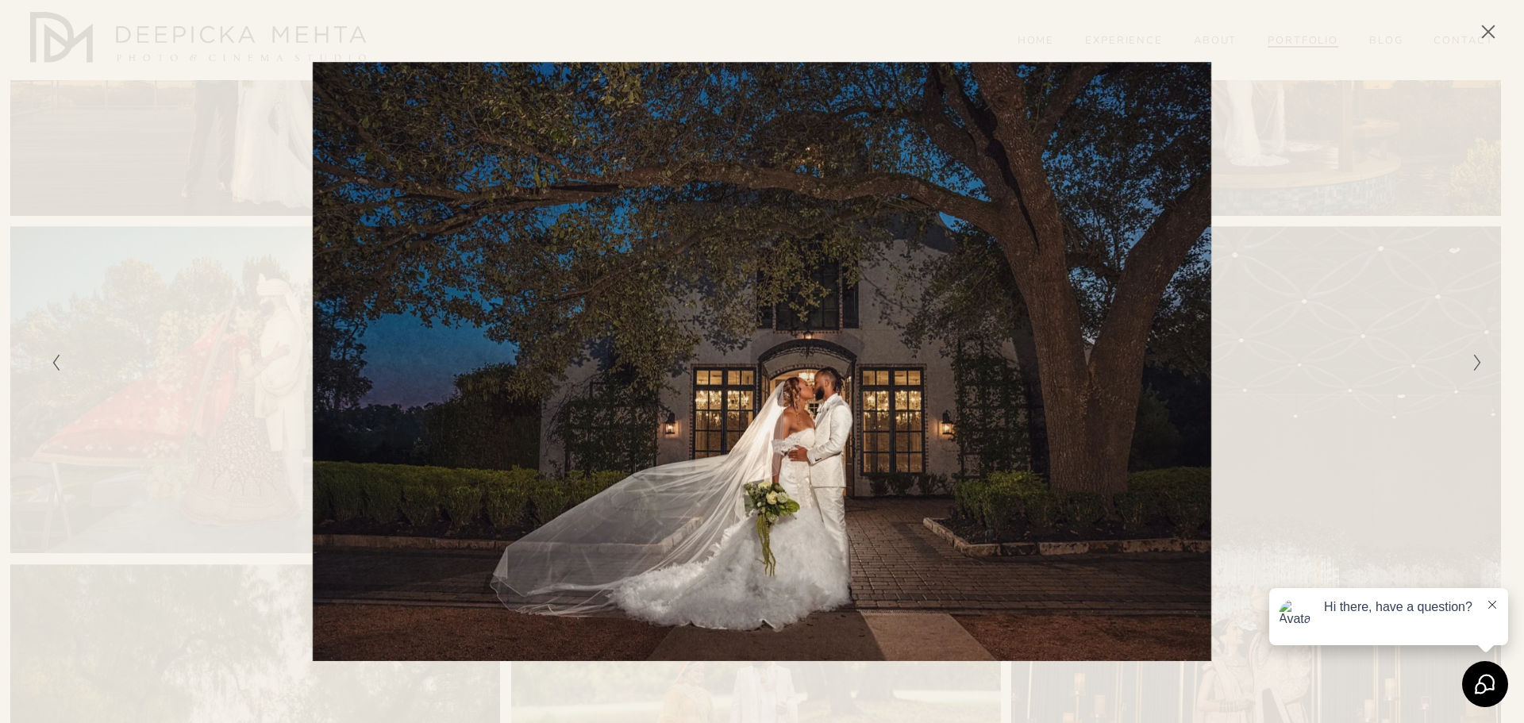
click at [13, 360] on div "Gallery" at bounding box center [762, 361] width 1524 height 723
click at [51, 360] on icon "Previous Slide" at bounding box center [56, 362] width 10 height 19
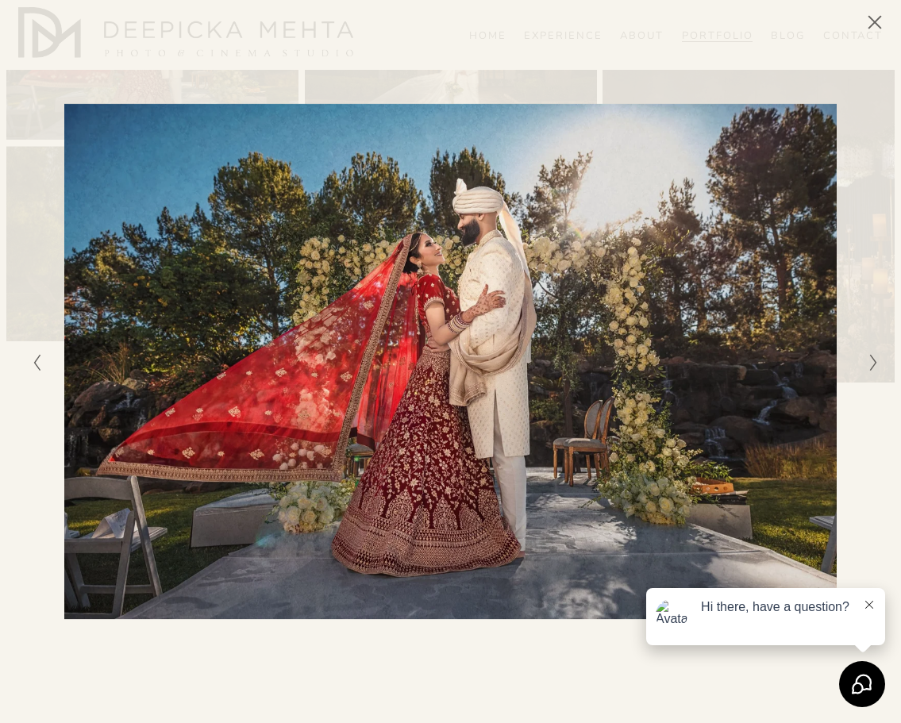
scroll to position [1710, 0]
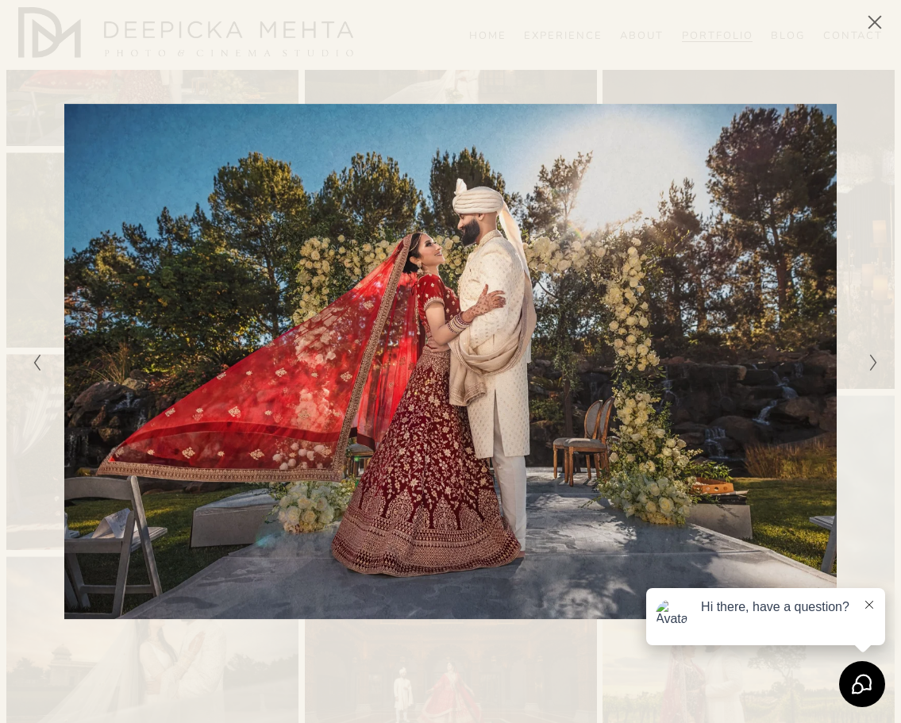
click at [870, 361] on icon "Next Slide" at bounding box center [873, 362] width 10 height 19
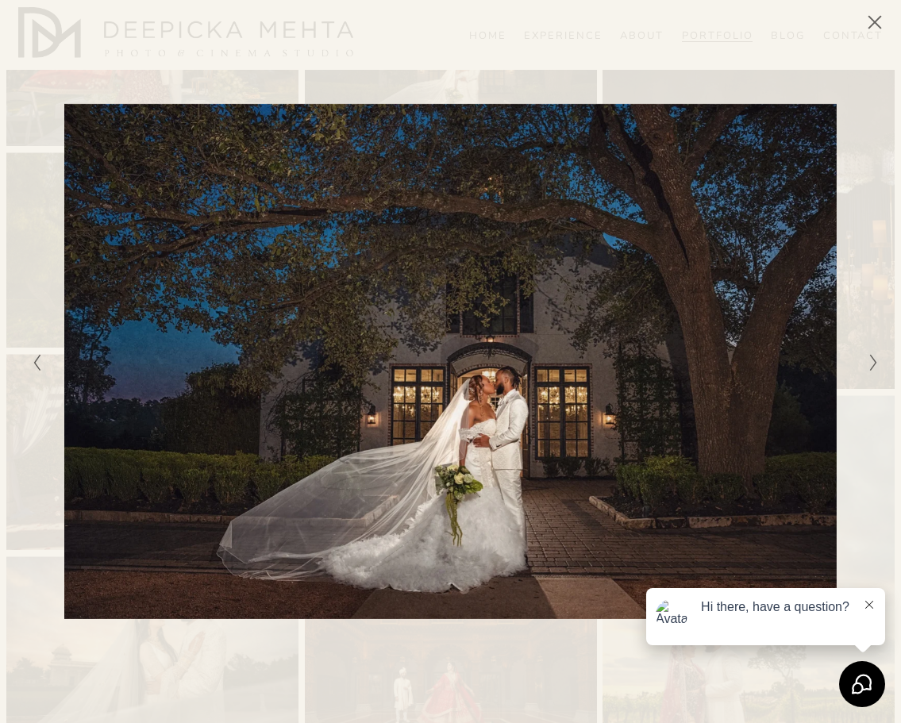
click at [873, 21] on icon "Close" at bounding box center [874, 22] width 13 height 13
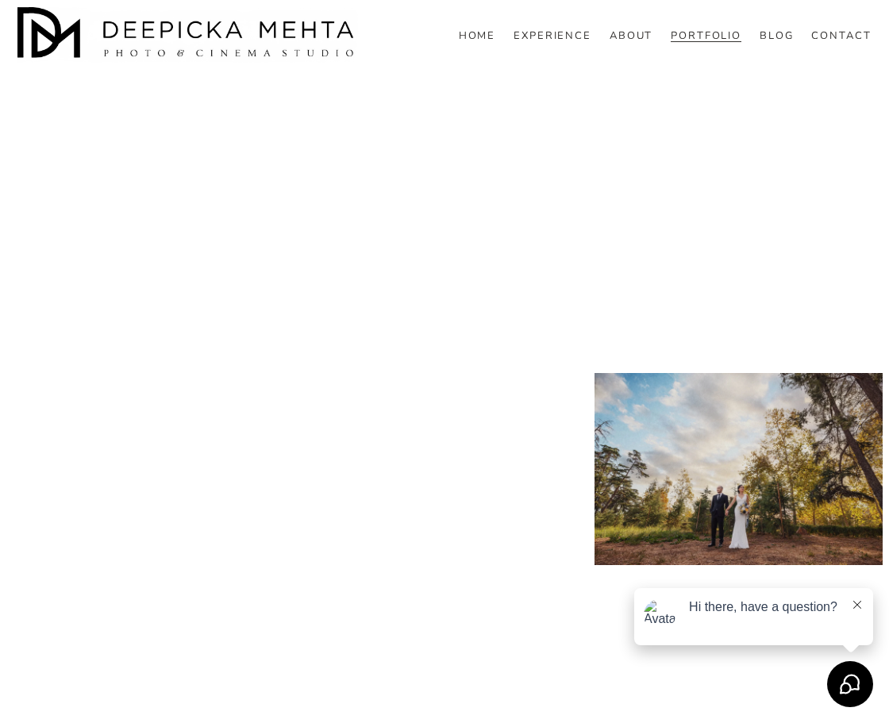
scroll to position [2606, 0]
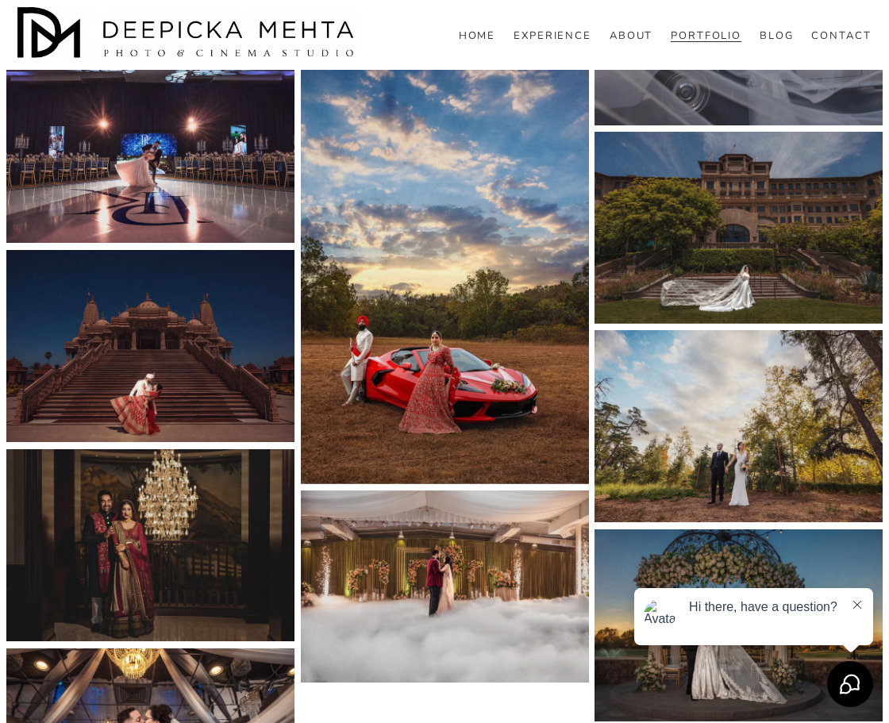
click at [173, 171] on img at bounding box center [150, 147] width 289 height 193
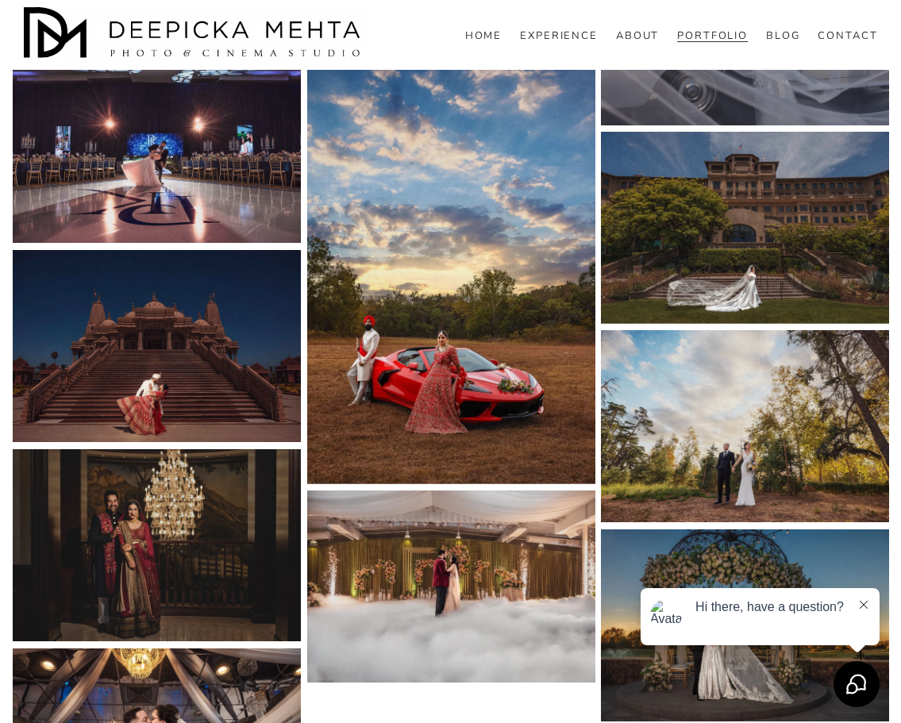
scroll to position [2594, 0]
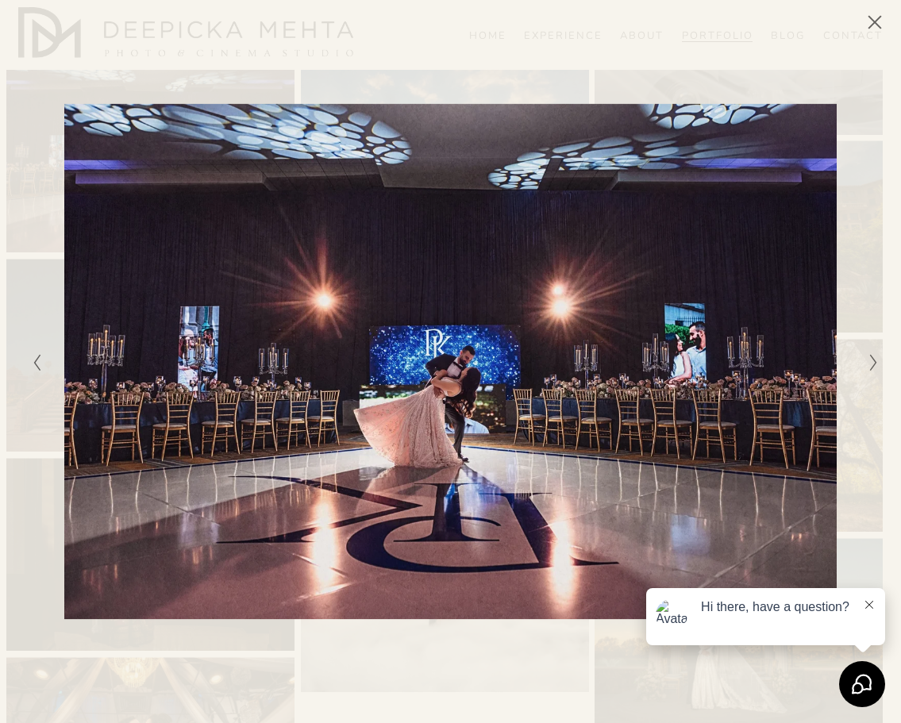
click at [864, 187] on div "Gallery" at bounding box center [662, 361] width 423 height 637
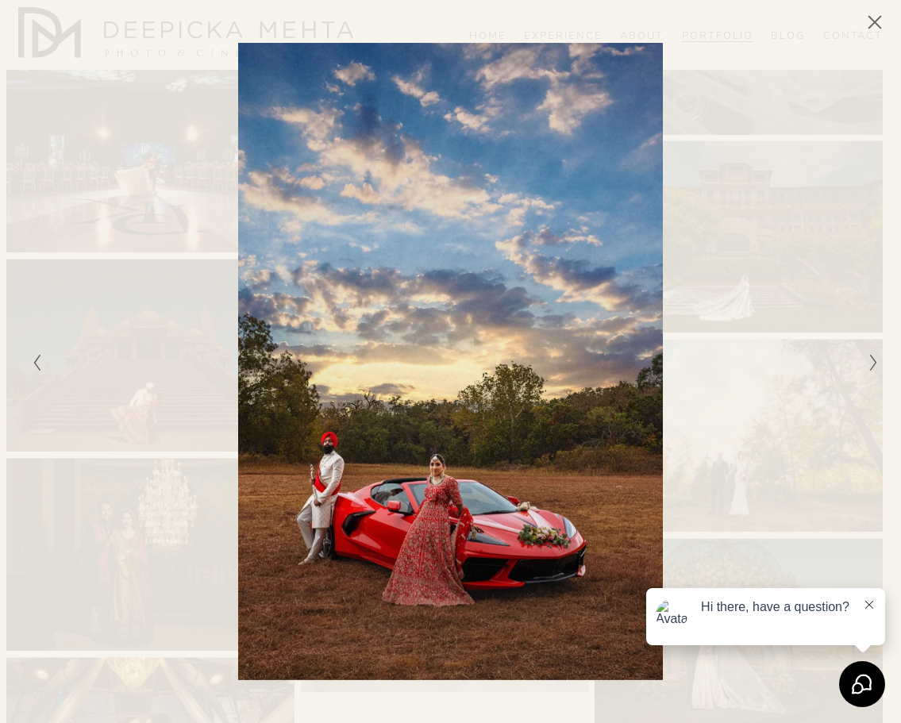
click at [878, 25] on icon "Close" at bounding box center [874, 22] width 13 height 13
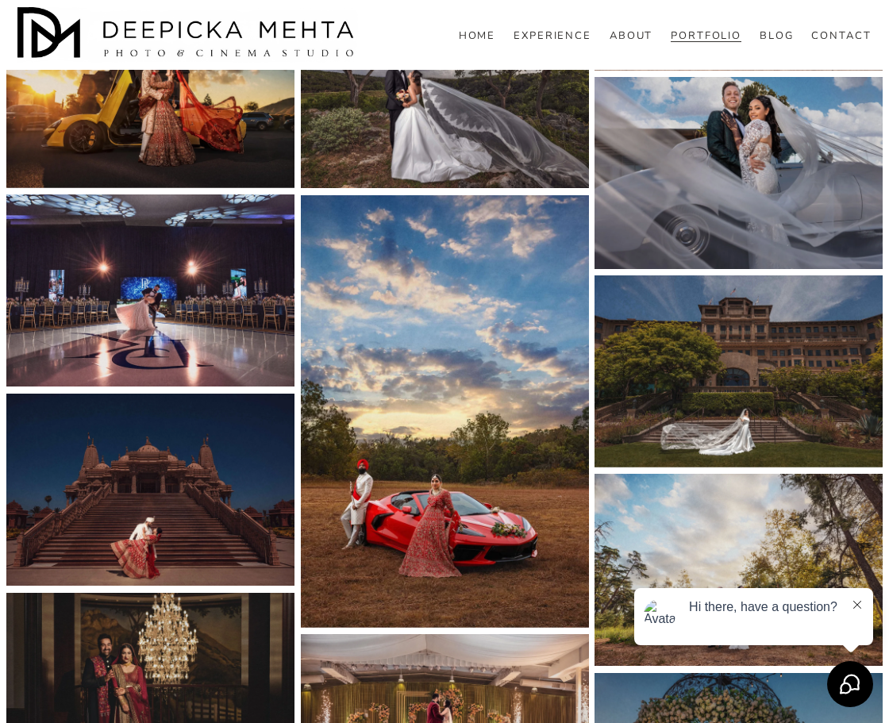
scroll to position [2447, 0]
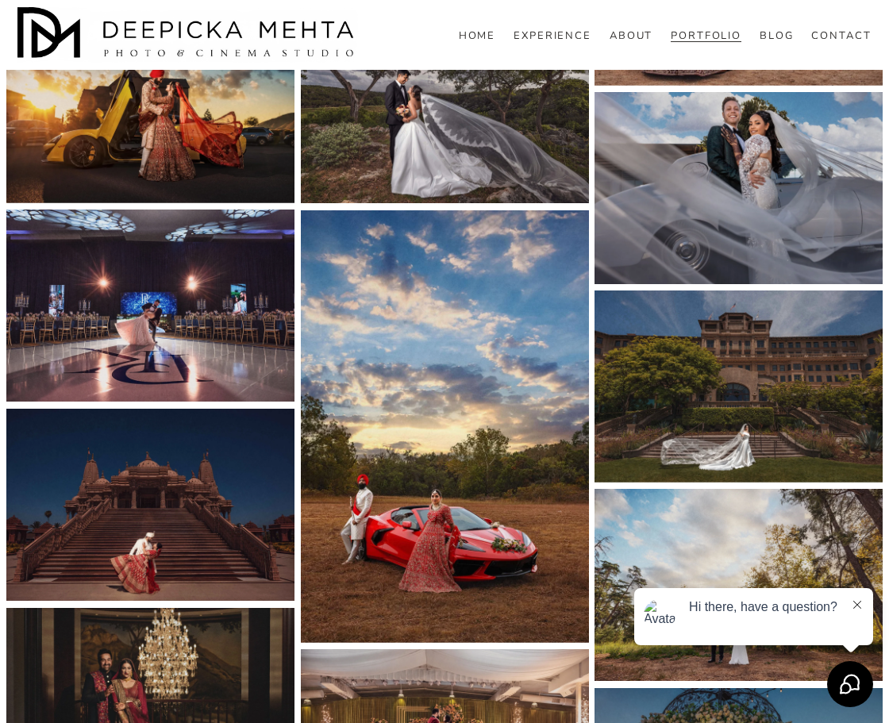
click at [135, 302] on img at bounding box center [150, 306] width 289 height 193
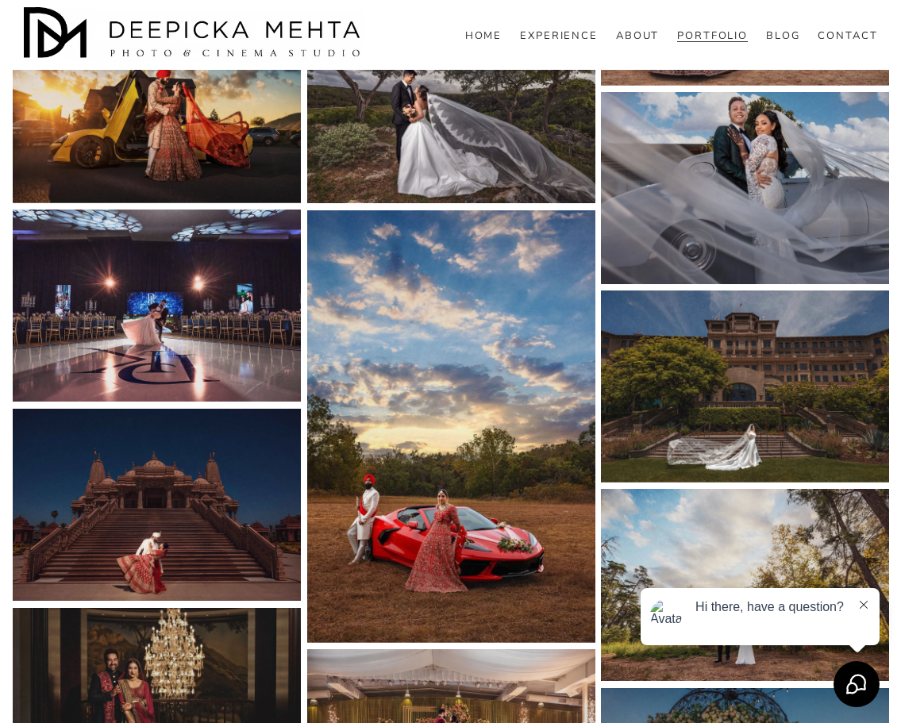
scroll to position [2436, 0]
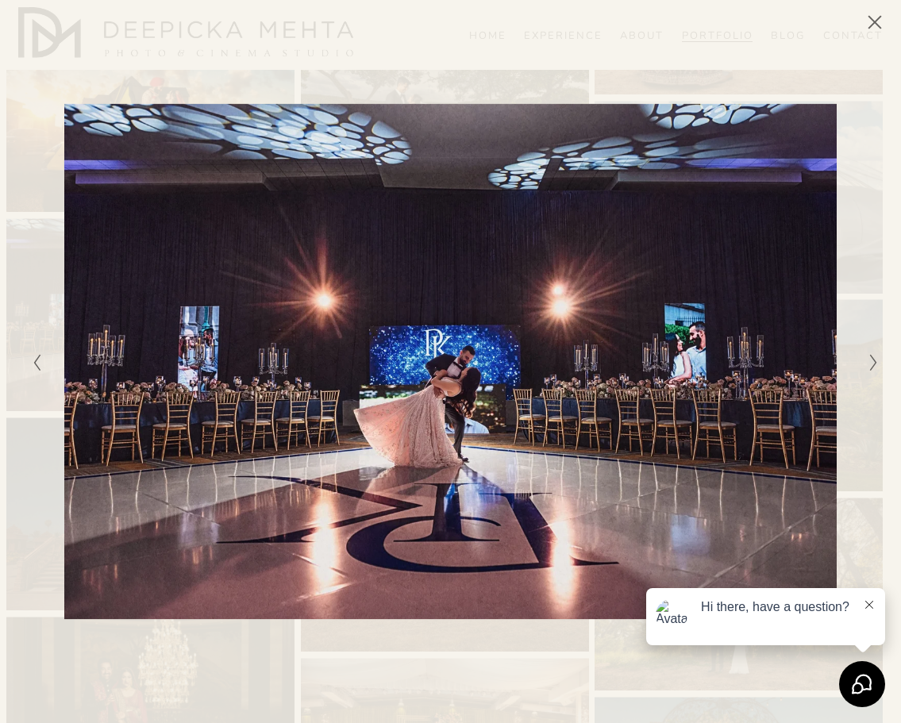
click at [870, 22] on icon "Close" at bounding box center [875, 22] width 16 height 16
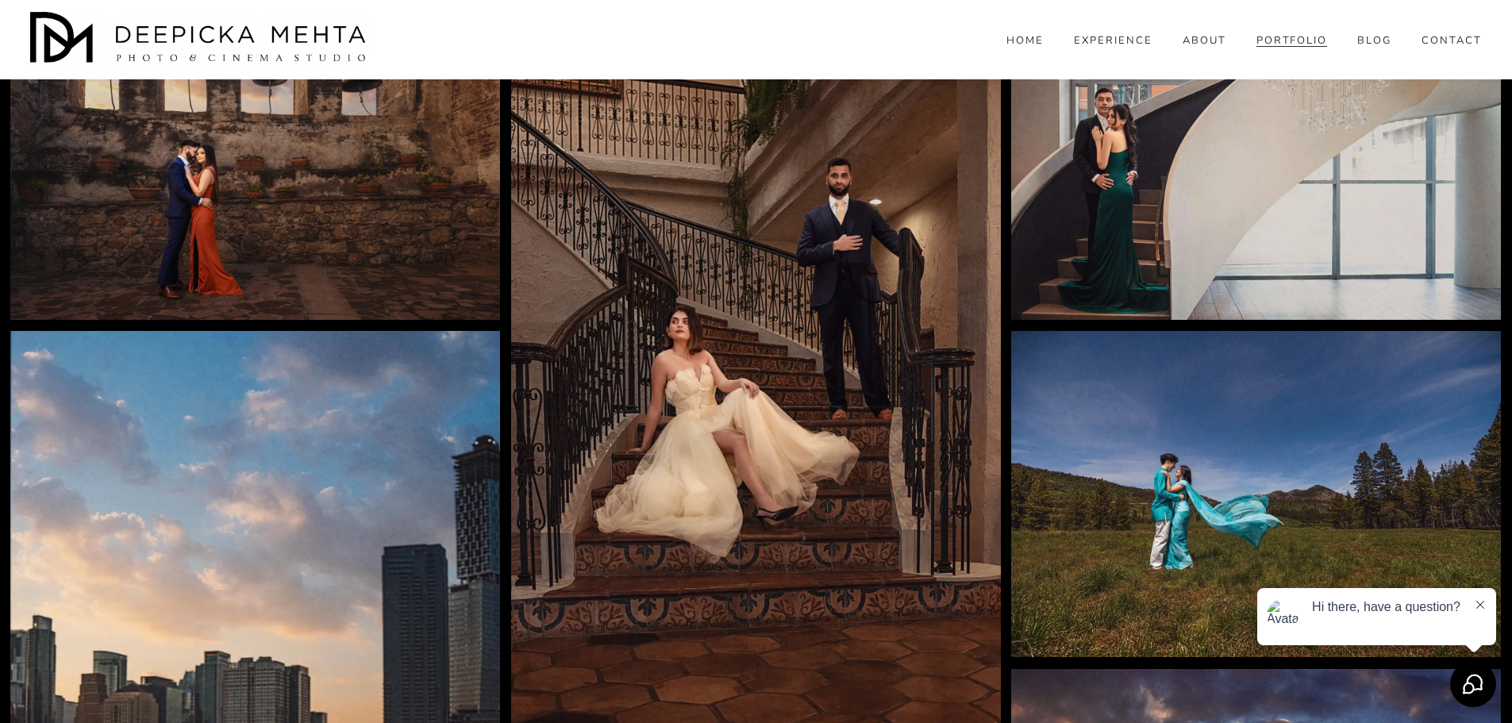
scroll to position [5155, 0]
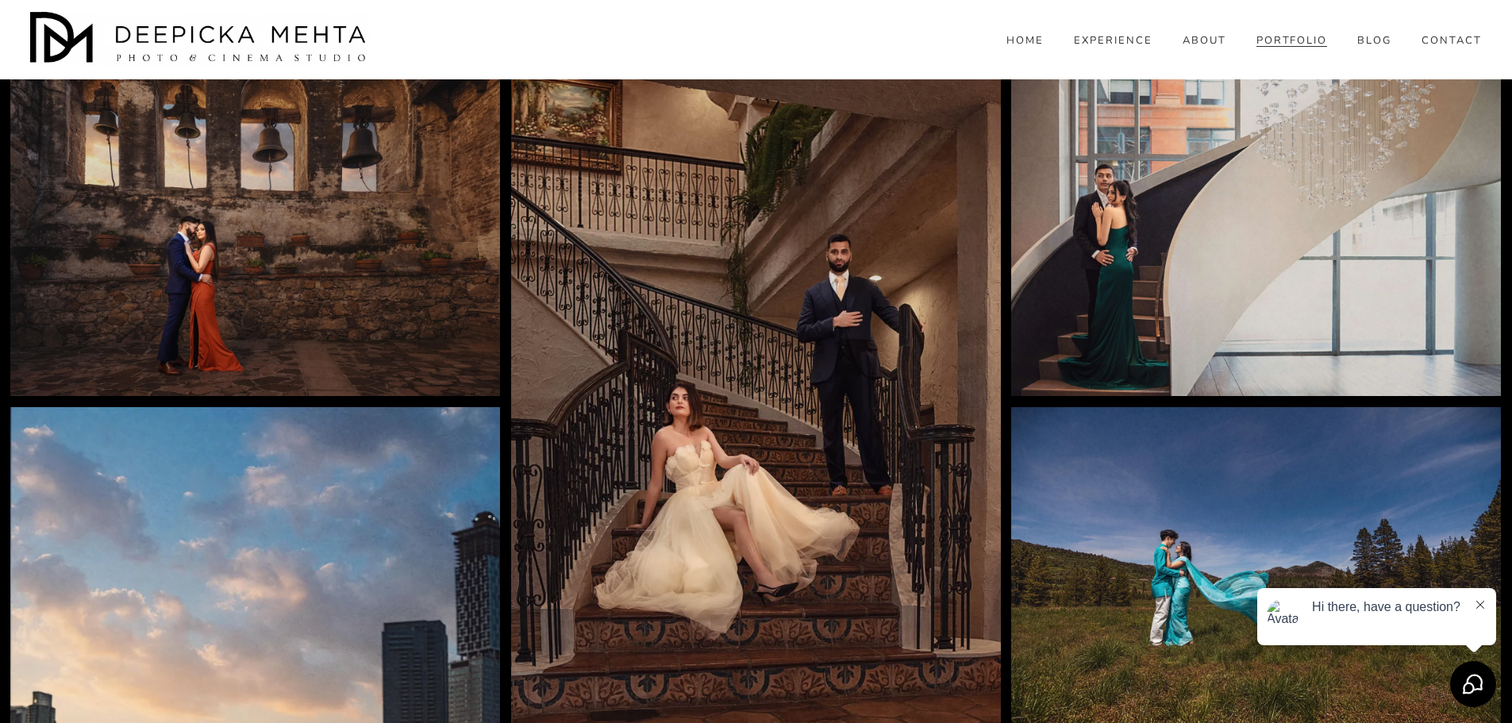
click at [365, 238] on img at bounding box center [255, 233] width 490 height 326
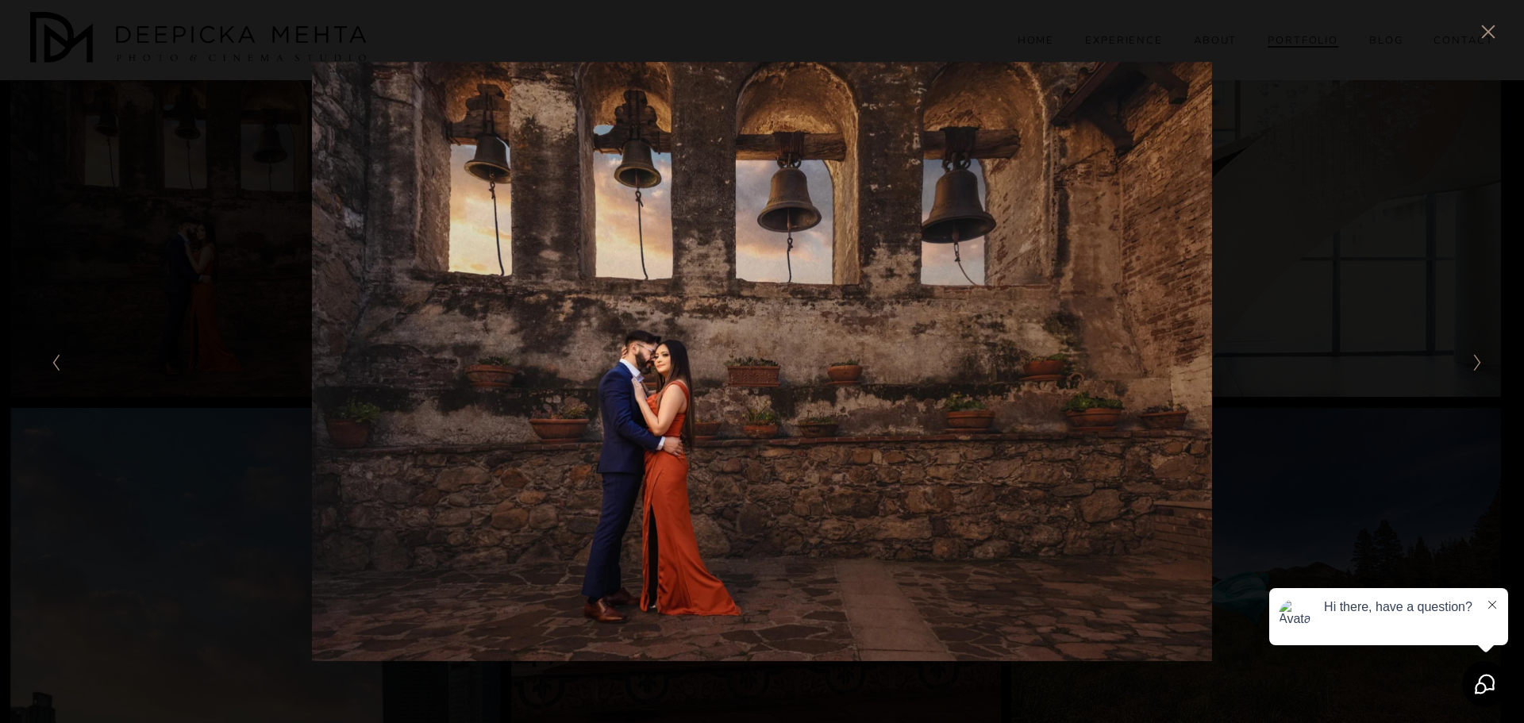
click at [1486, 29] on icon "Close" at bounding box center [1488, 32] width 16 height 16
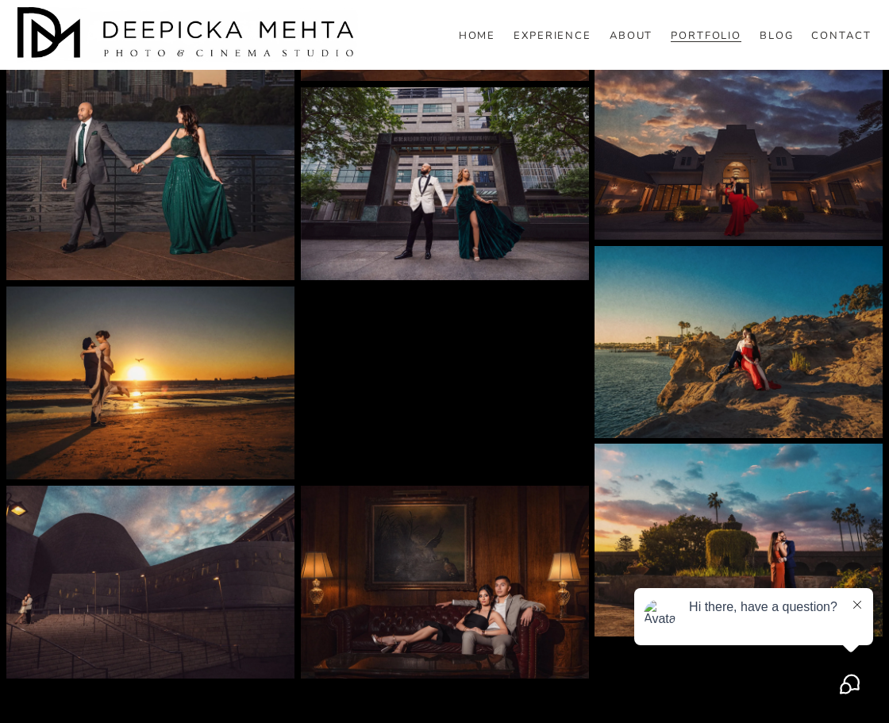
scroll to position [4070, 0]
